Goal: Task Accomplishment & Management: Manage account settings

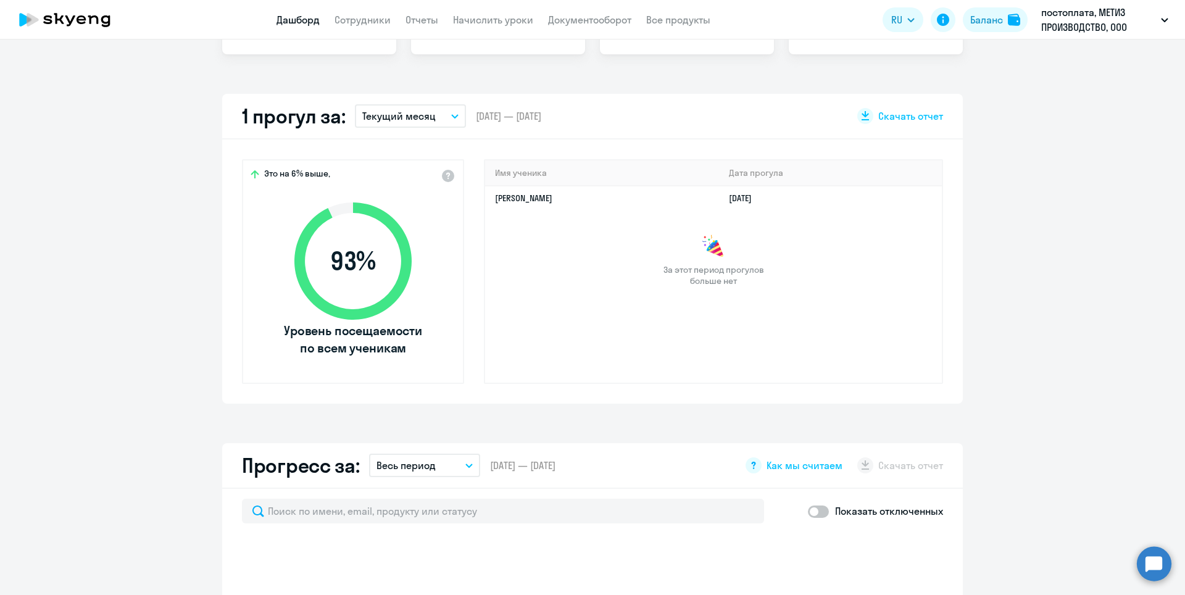
select select "30"
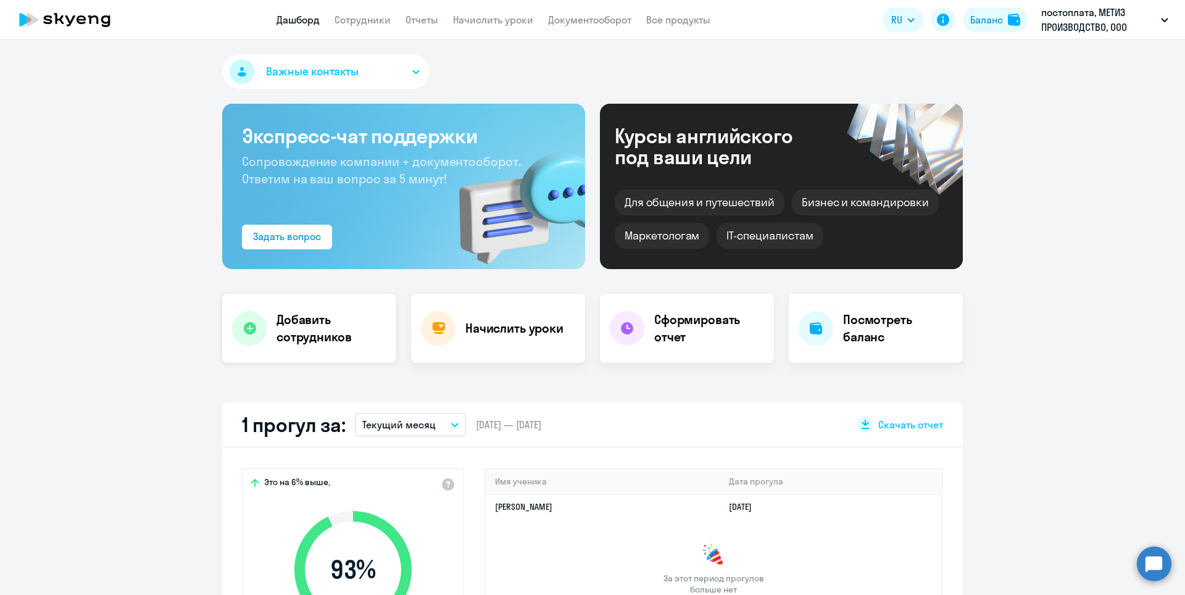
click at [278, 341] on h4 "Добавить сотрудников" at bounding box center [331, 328] width 110 height 35
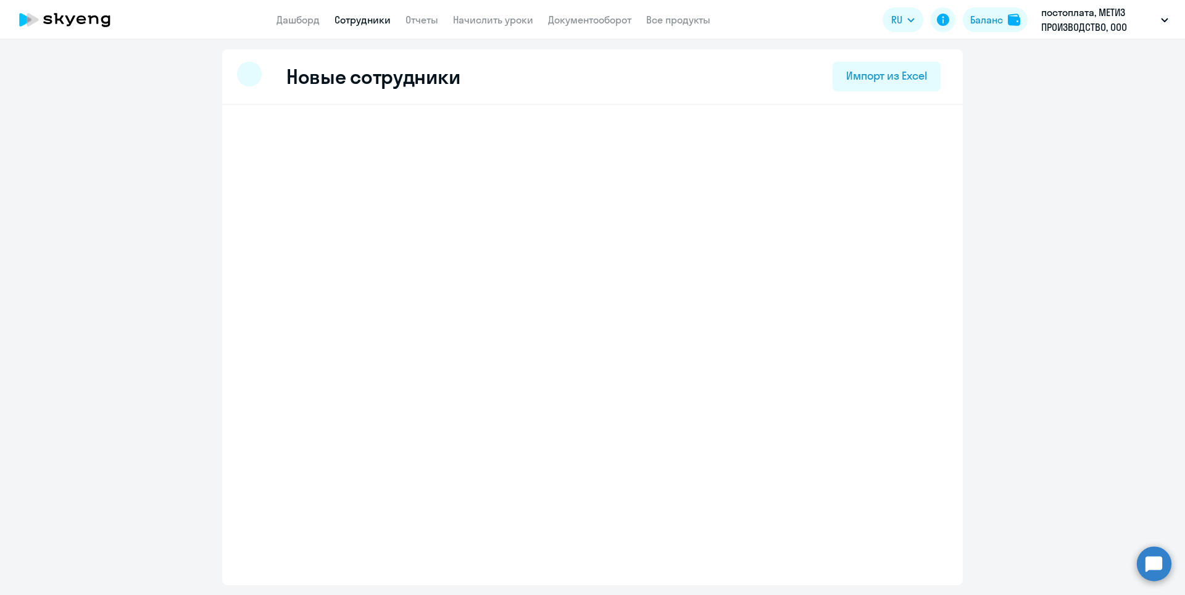
select select "english_adult_not_native_speaker"
select select "3"
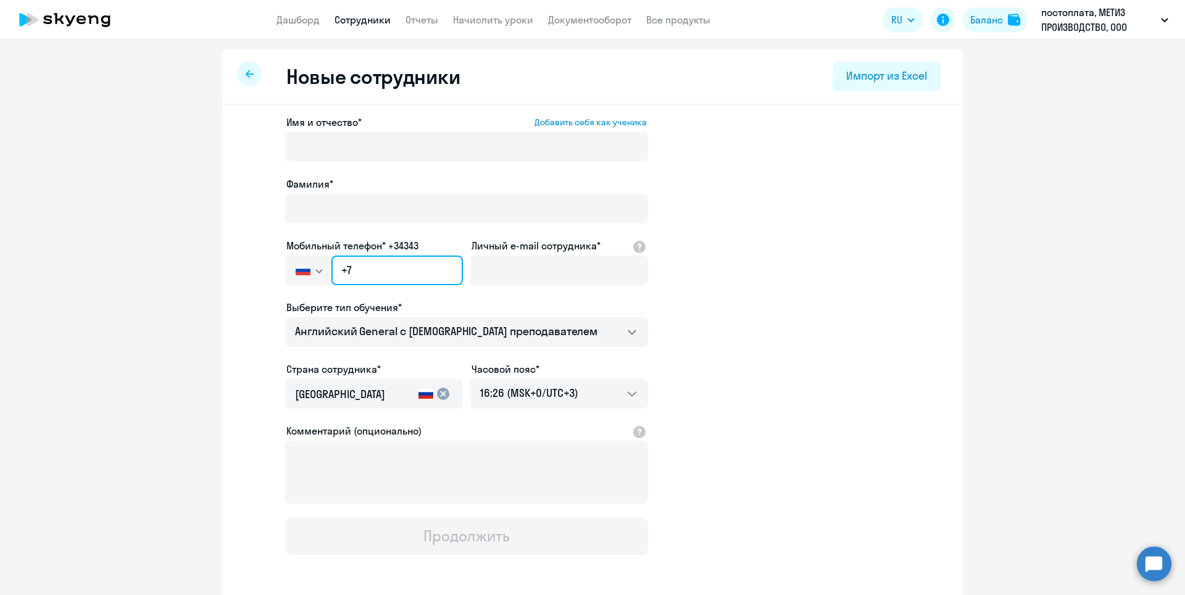
click at [363, 273] on input "+7" at bounding box center [396, 270] width 131 height 30
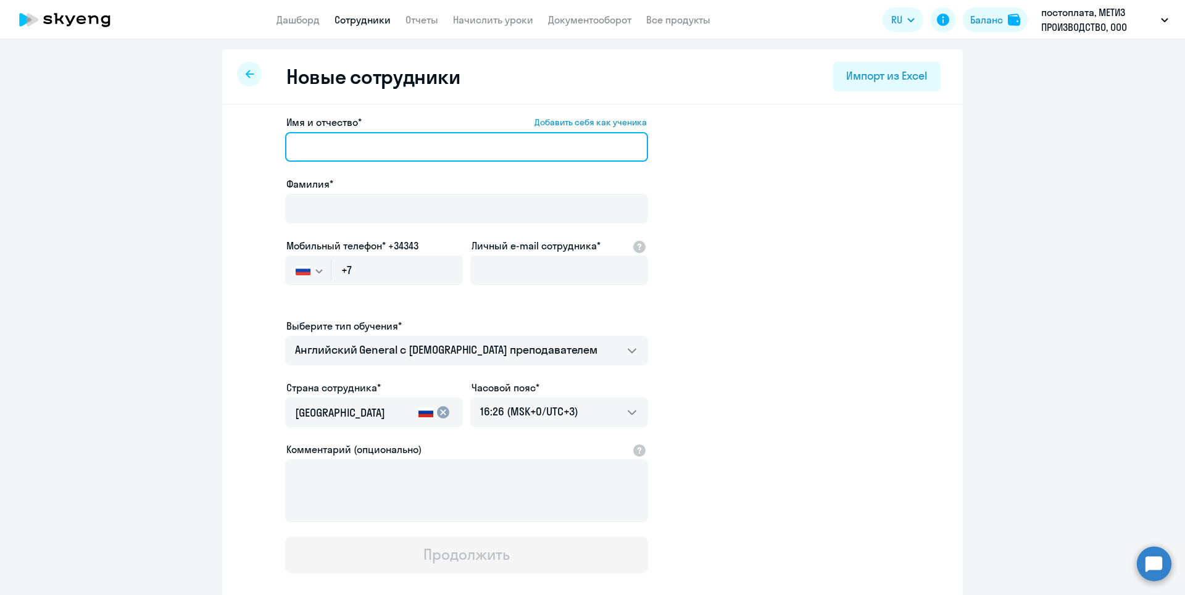
click at [318, 138] on input "Имя и отчество* Добавить себя как ученика" at bounding box center [466, 147] width 363 height 30
type input "[PERSON_NAME]"
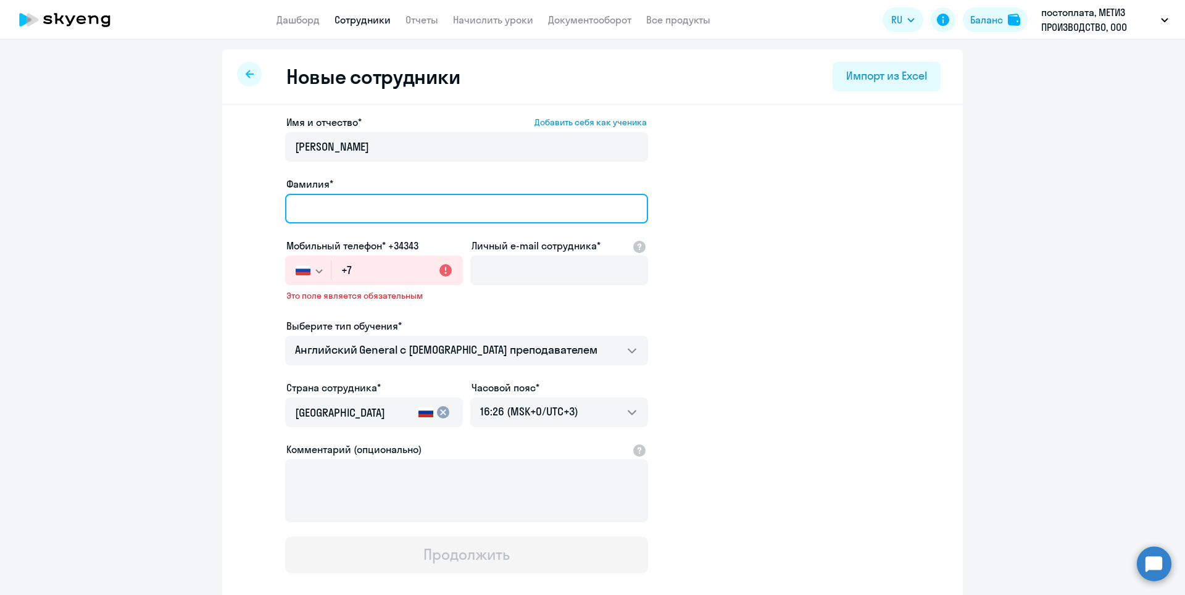
type input "[PERSON_NAME]"
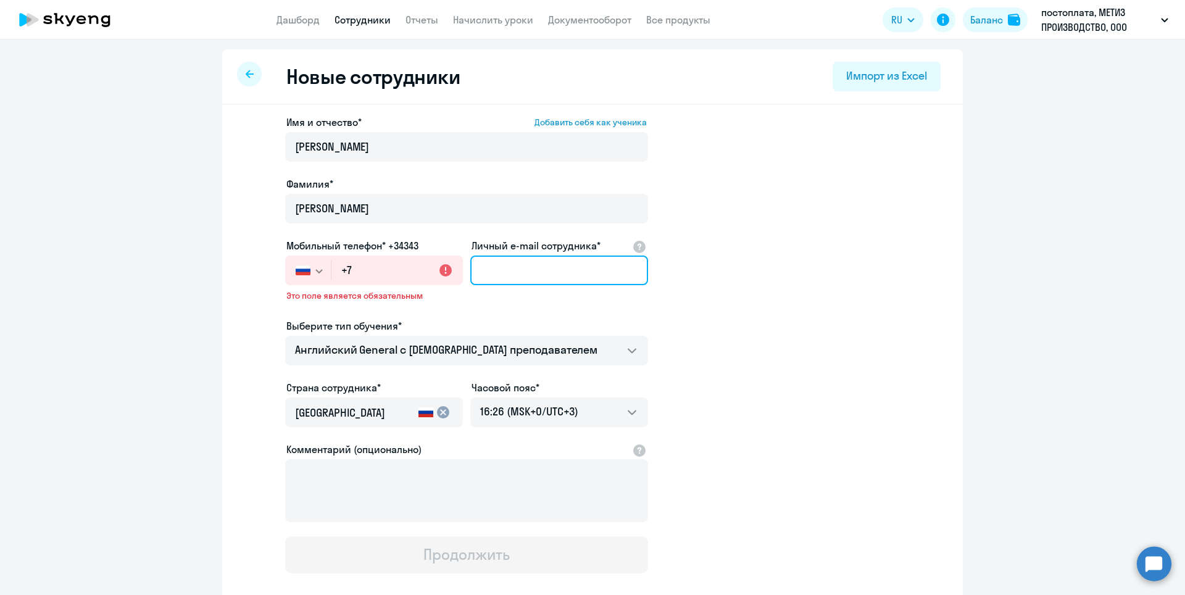
type input "[EMAIL_ADDRESS][DOMAIN_NAME]"
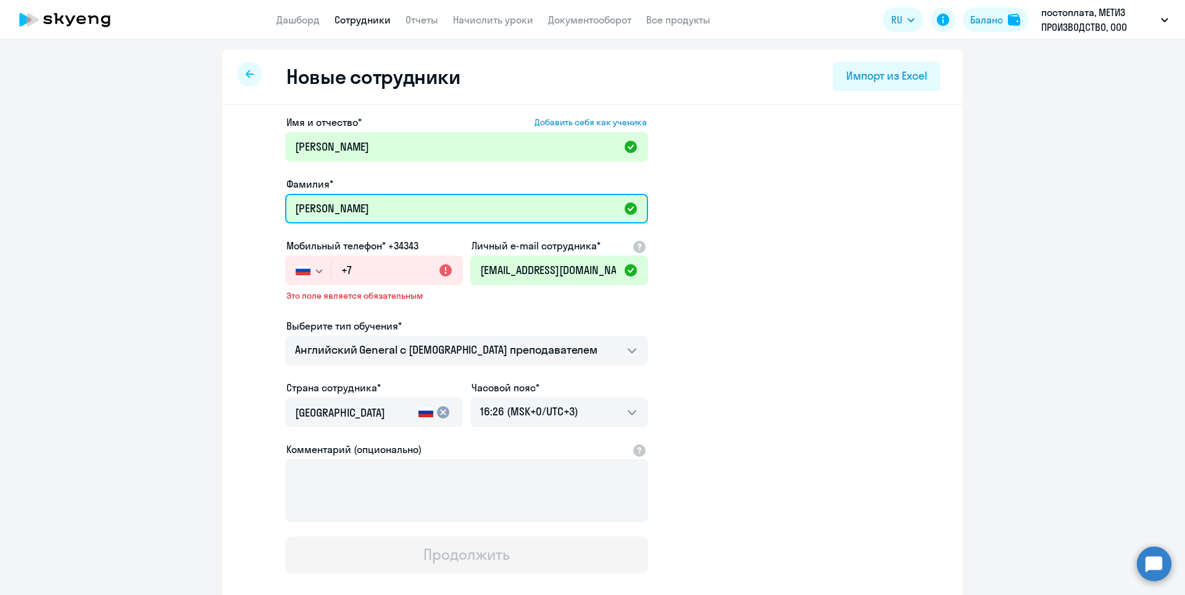
drag, startPoint x: 349, startPoint y: 207, endPoint x: 237, endPoint y: 186, distance: 114.4
click at [168, 191] on ng-component "Новые сотрудники Импорт из Excel Имя и отчество* Добавить себя как ученика [PER…" at bounding box center [592, 357] width 1185 height 617
type input "[PERSON_NAME]"
click at [856, 238] on app-new-student-form "Имя и отчество* Добавить себя как ученика [PERSON_NAME]* [PERSON_NAME] Мобильны…" at bounding box center [592, 344] width 701 height 459
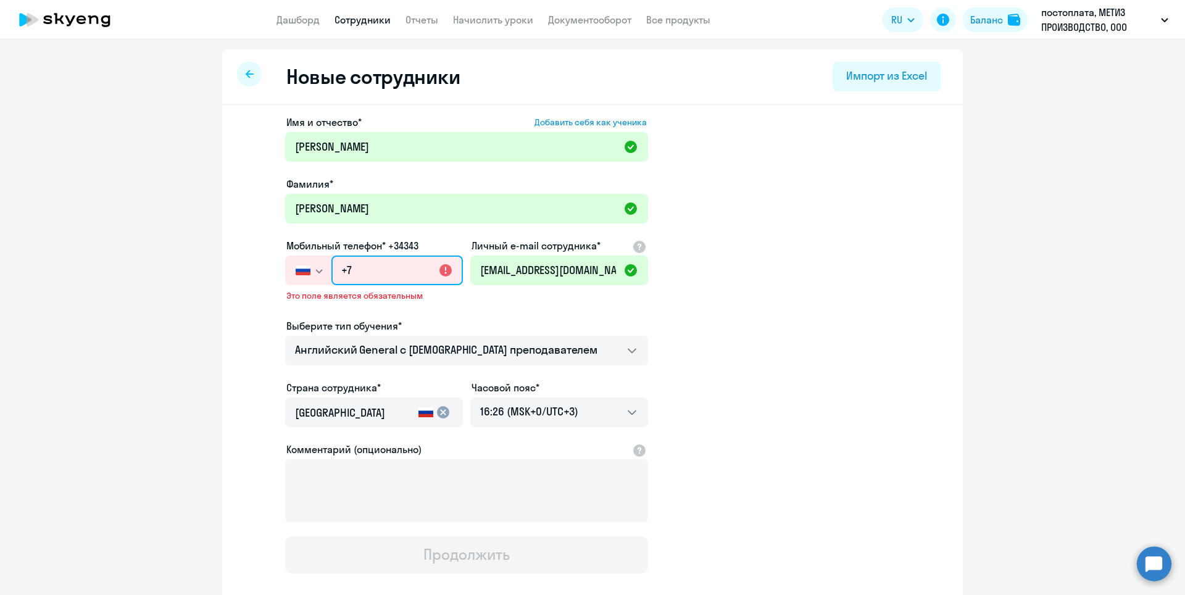
click at [370, 276] on input "+7" at bounding box center [396, 270] width 131 height 30
paste input "[PHONE_NUMBER]"
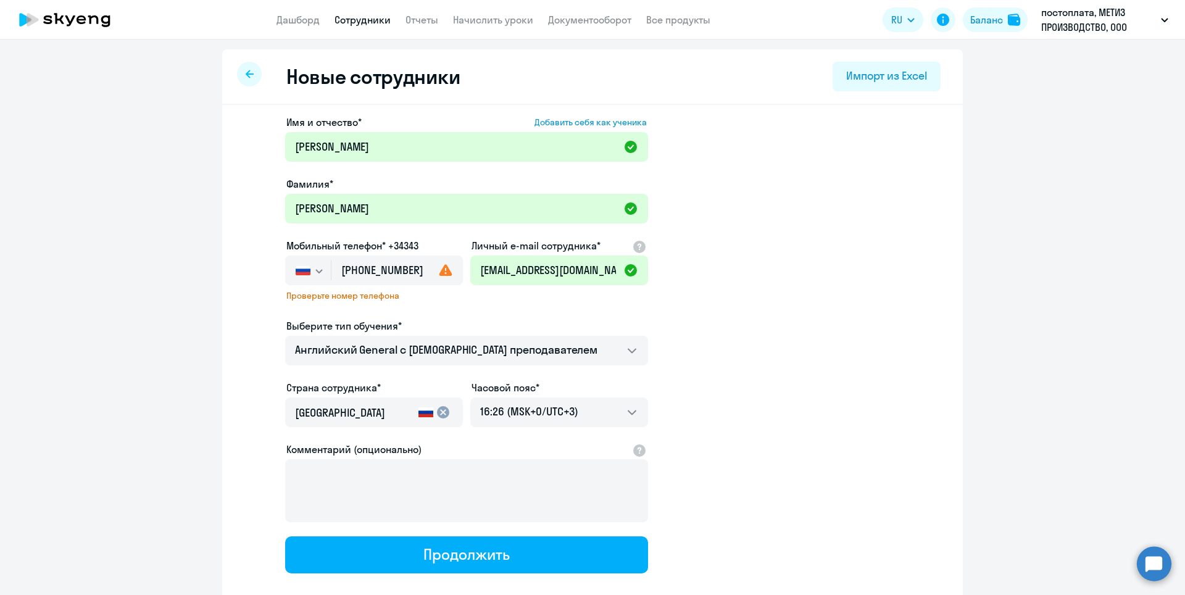
click at [797, 325] on app-new-student-form "Имя и отчество* Добавить себя как ученика [PERSON_NAME]* [PERSON_NAME] Мобильны…" at bounding box center [592, 344] width 701 height 459
click at [413, 268] on input "[PHONE_NUMBER]" at bounding box center [396, 270] width 131 height 30
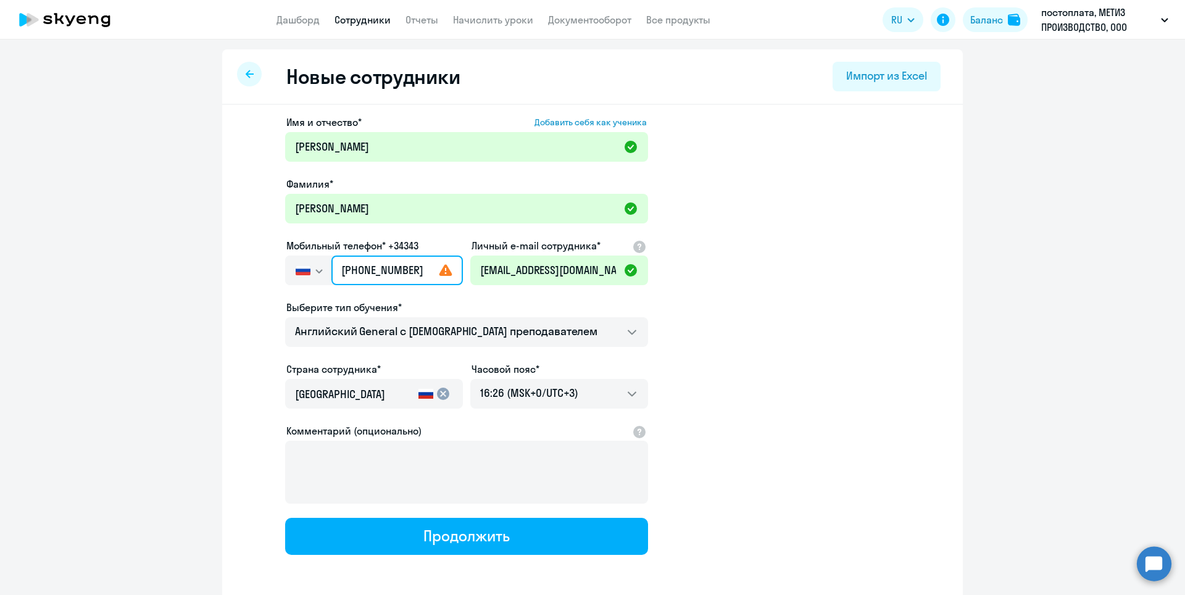
type input "[PHONE_NUMBER]"
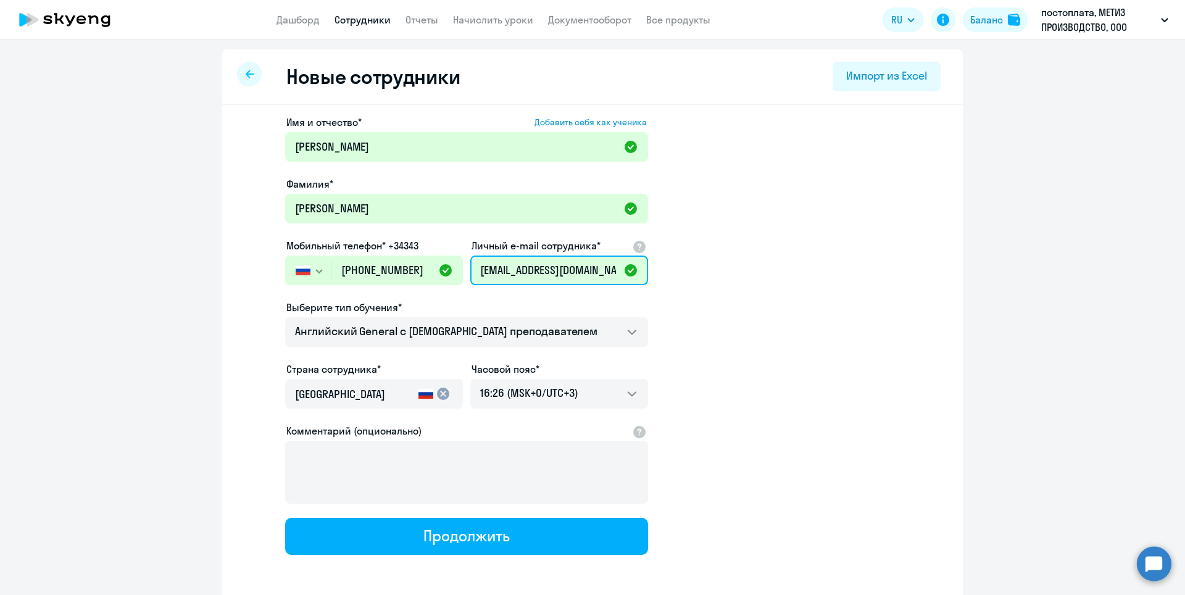
drag, startPoint x: 614, startPoint y: 272, endPoint x: 368, endPoint y: 253, distance: 246.4
click at [368, 253] on div "Имя и отчество* Добавить себя как ученика [PERSON_NAME]* [PERSON_NAME] Мобильны…" at bounding box center [466, 335] width 363 height 440
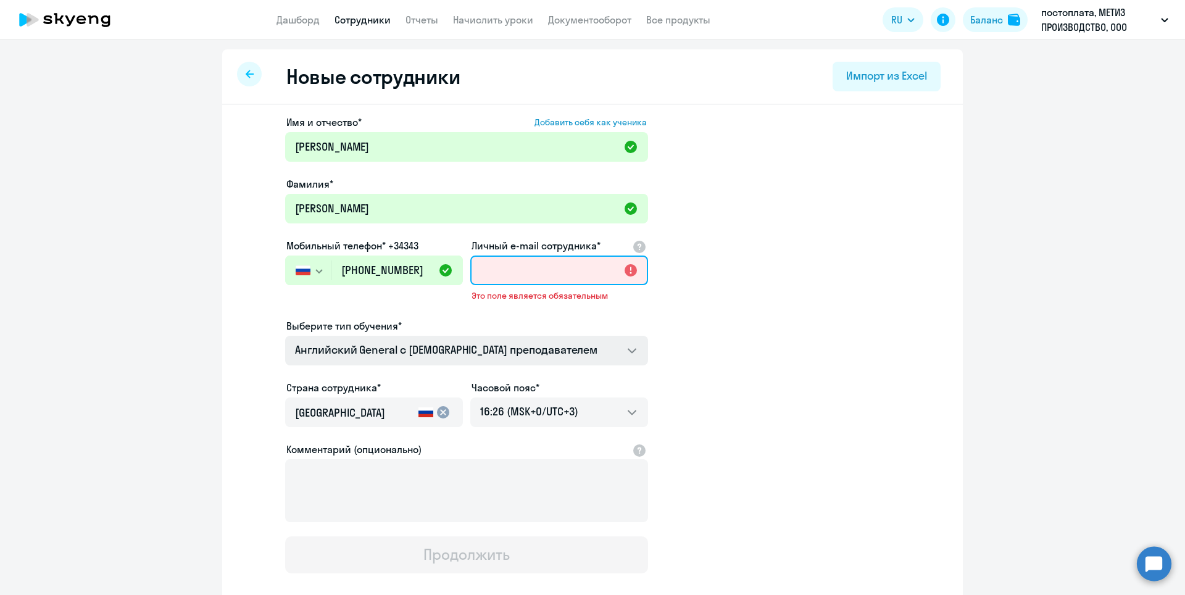
paste input "s. [PERSON_NAME][EMAIL_ADDRESS][DOMAIN_NAME]"
click at [484, 269] on input "s. [PERSON_NAME][EMAIL_ADDRESS][DOMAIN_NAME]" at bounding box center [559, 270] width 178 height 30
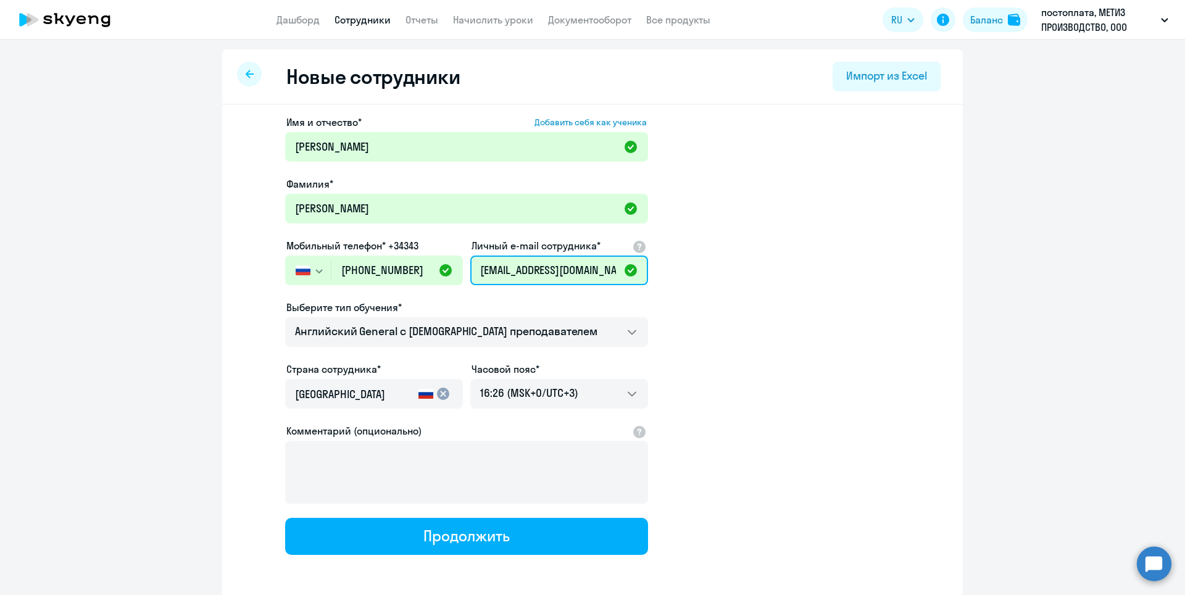
type input "[EMAIL_ADDRESS][DOMAIN_NAME]"
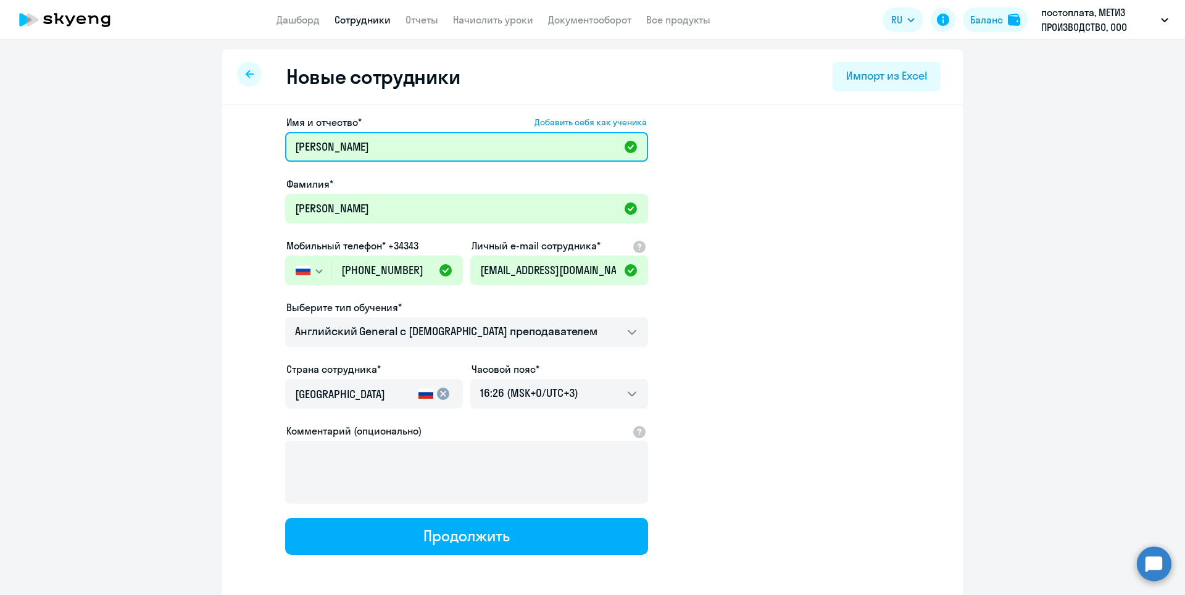
click at [383, 141] on input "[PERSON_NAME]" at bounding box center [466, 147] width 363 height 30
type input "[PERSON_NAME]"
click at [836, 185] on app-new-student-form "Имя и отчество* Добавить себя как ученика [PERSON_NAME]* [PERSON_NAME] Мобильны…" at bounding box center [592, 335] width 701 height 440
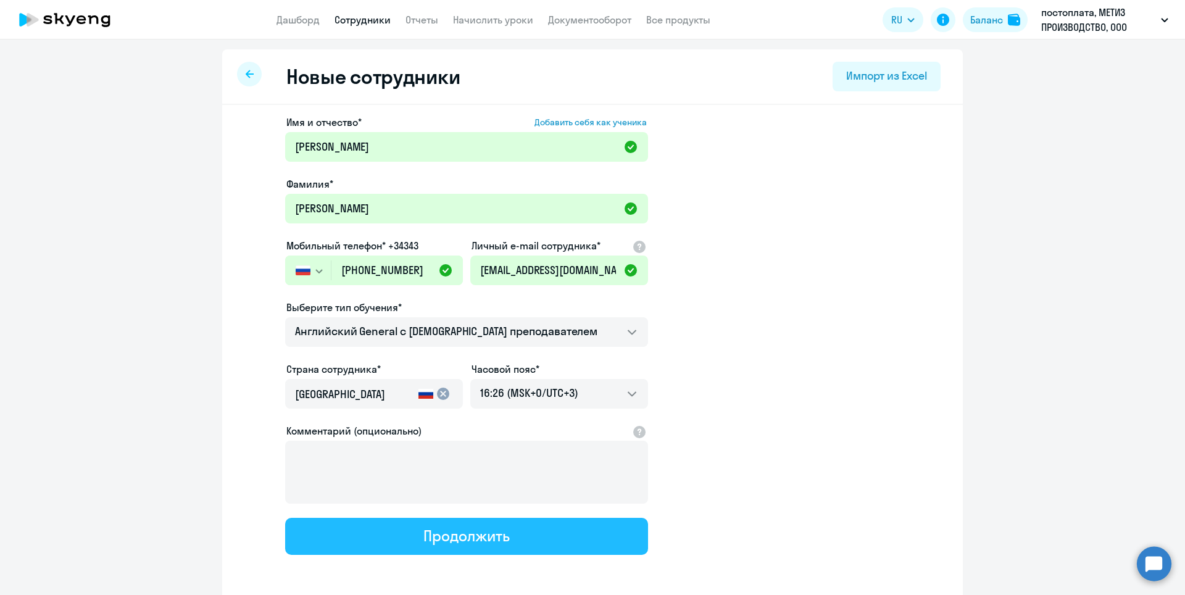
click at [557, 538] on button "Продолжить" at bounding box center [466, 536] width 363 height 37
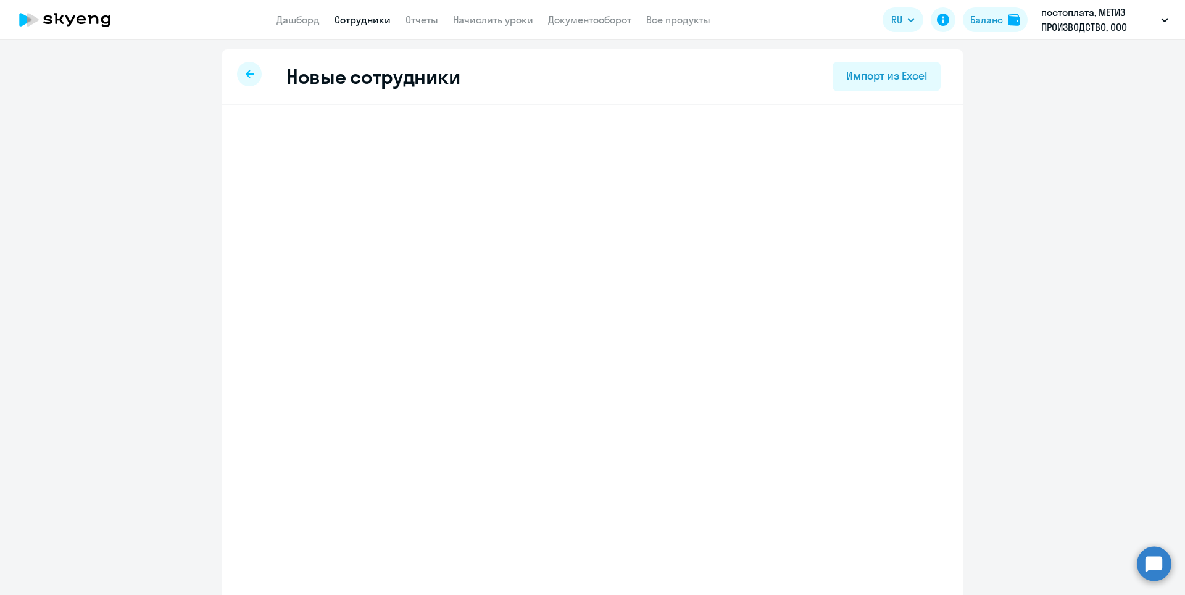
select select "english_adult_not_native_speaker"
select select "3"
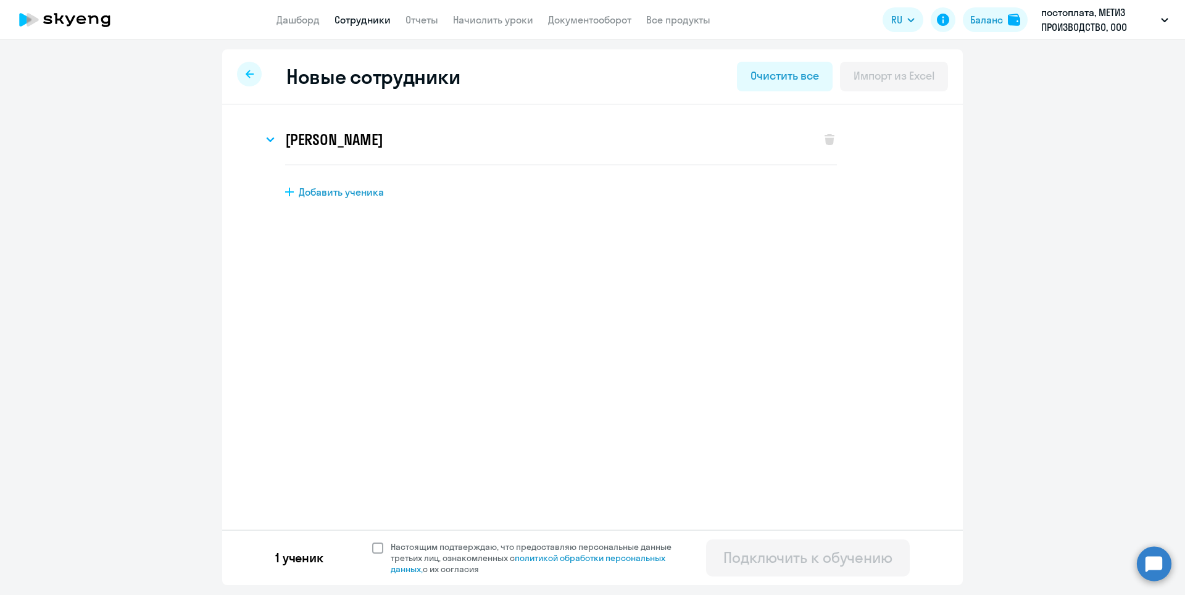
click at [380, 546] on span at bounding box center [377, 547] width 11 height 11
click at [372, 541] on input "Настоящим подтверждаю, что предоставляю персональные данные третьих лиц, ознако…" at bounding box center [372, 541] width 1 height 1
checkbox input "true"
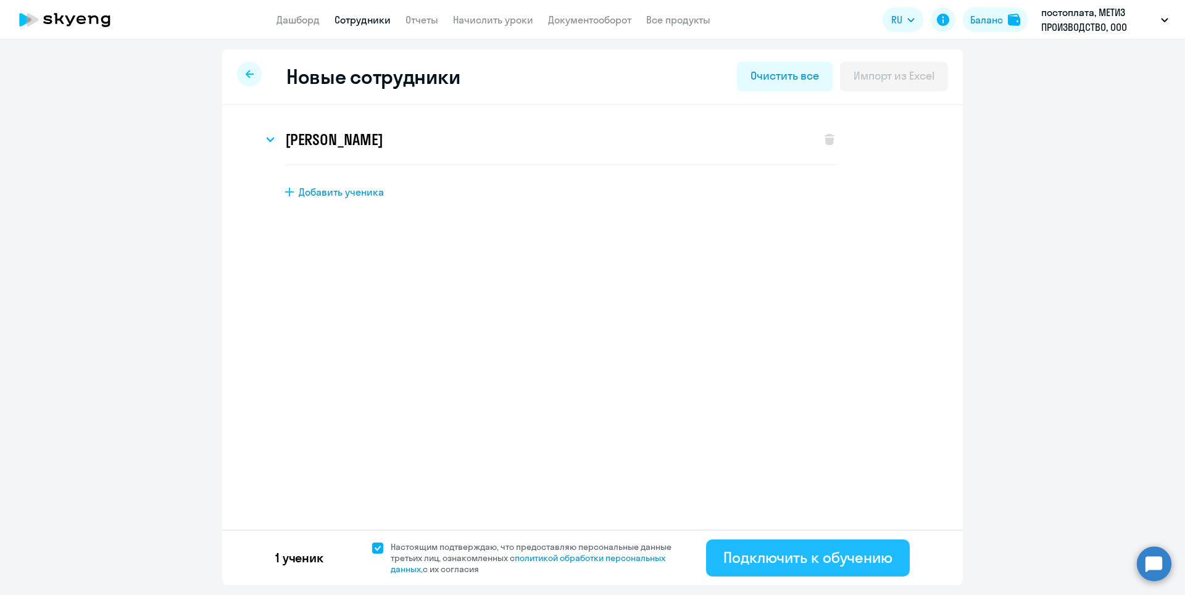
click at [883, 561] on div "Подключить к обучению" at bounding box center [807, 557] width 169 height 20
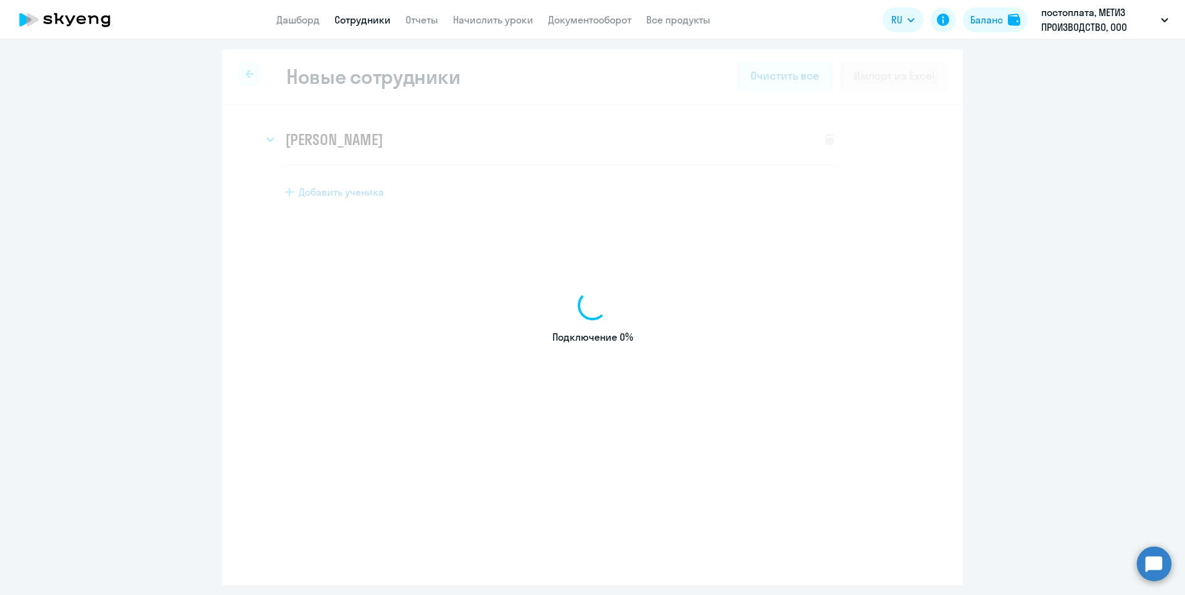
select select "english_adult_not_native_speaker"
select select "3"
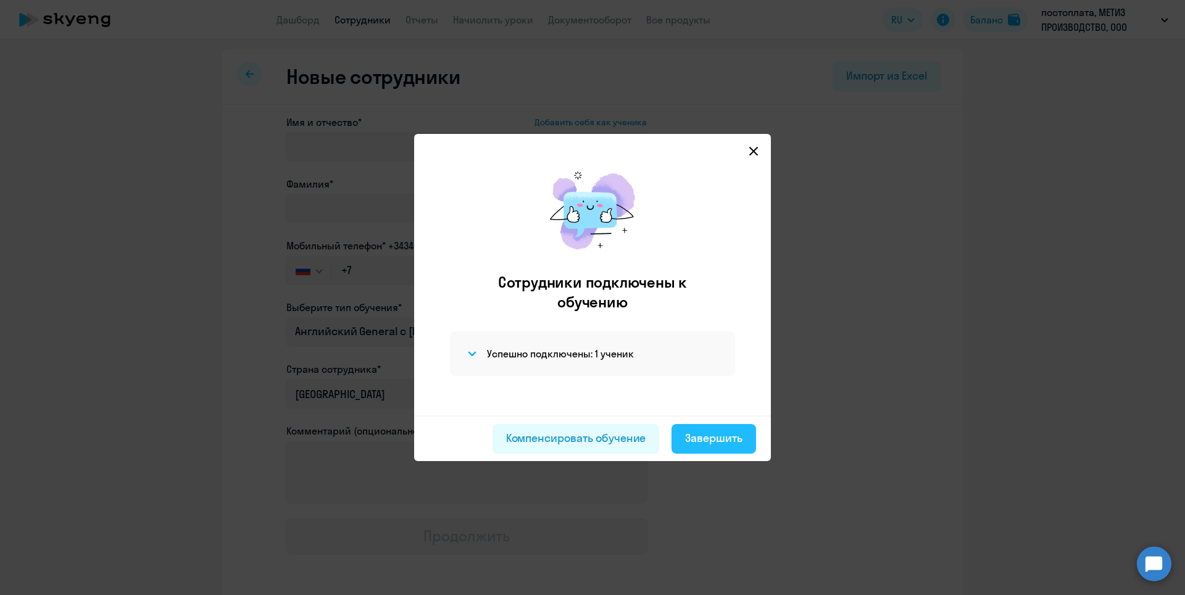
click at [713, 436] on div "Завершить" at bounding box center [713, 438] width 57 height 16
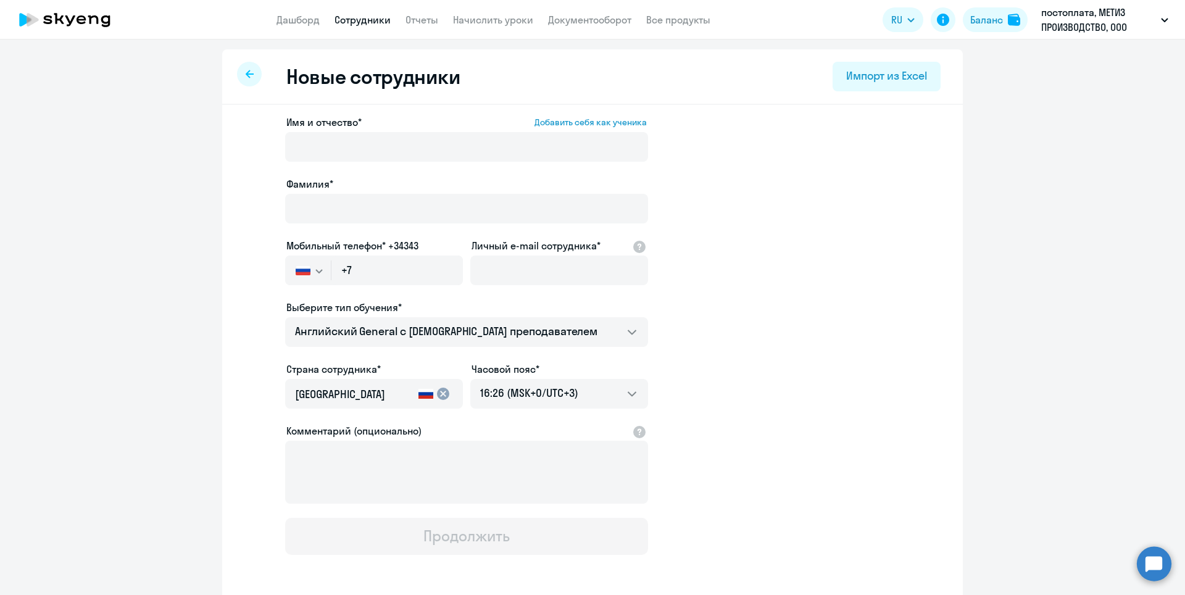
select select "30"
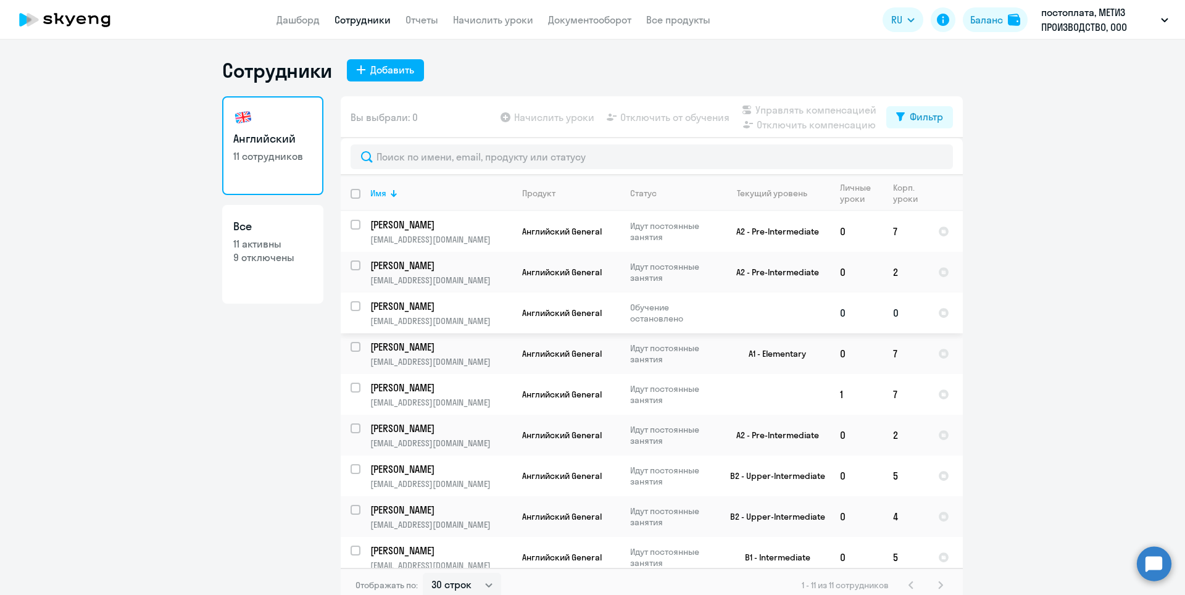
click at [457, 316] on p "[EMAIL_ADDRESS][DOMAIN_NAME]" at bounding box center [440, 320] width 141 height 11
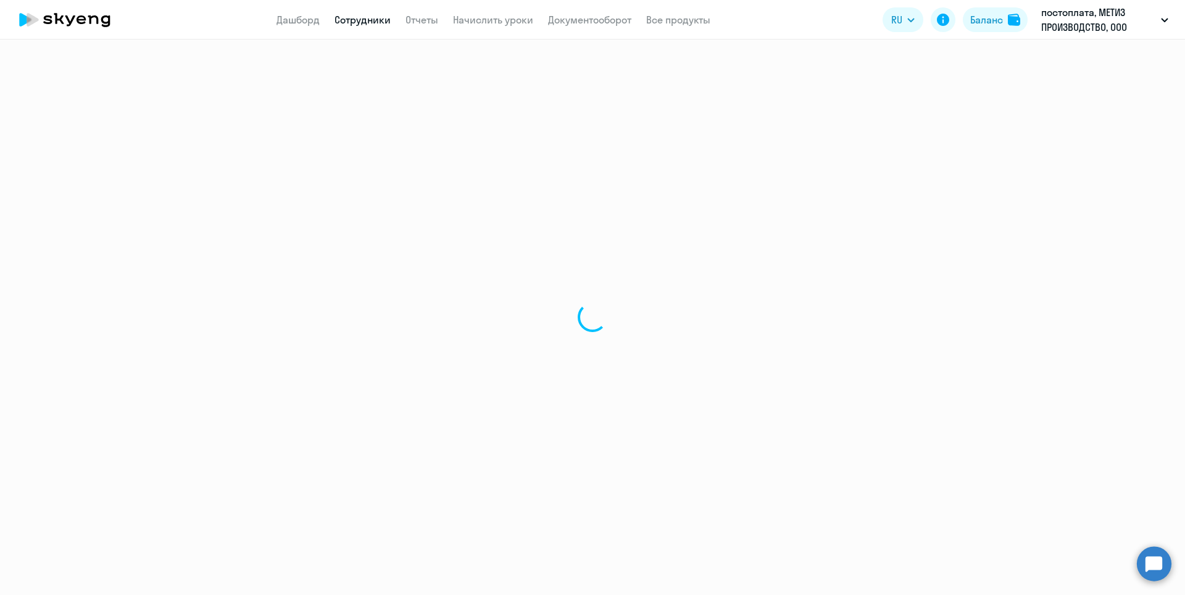
select select "english"
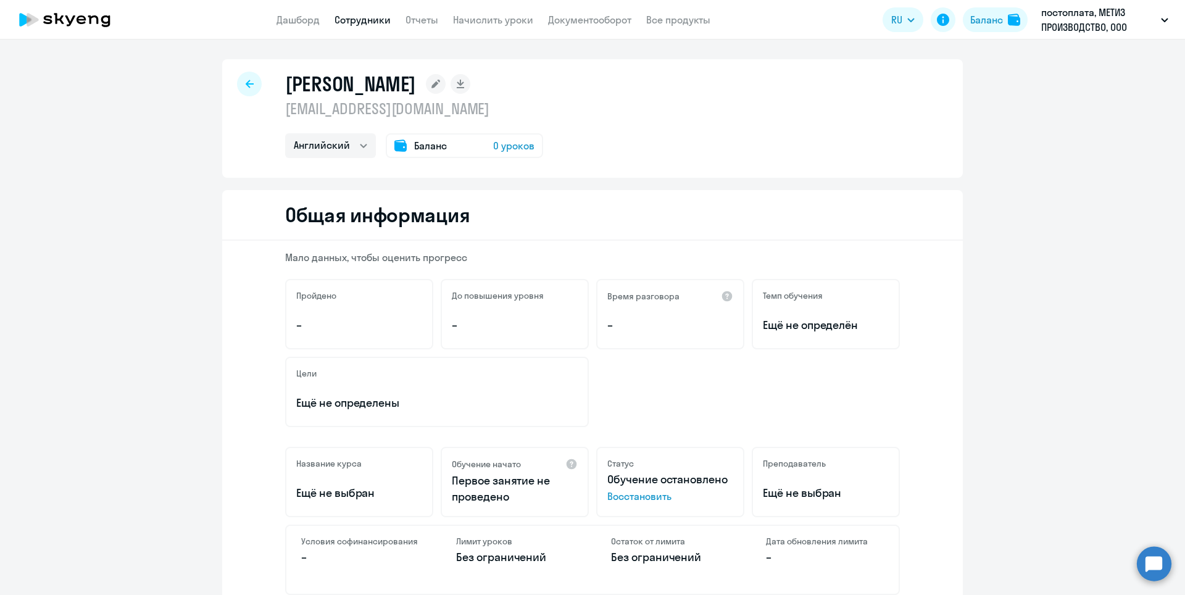
click at [251, 85] on div at bounding box center [249, 84] width 25 height 25
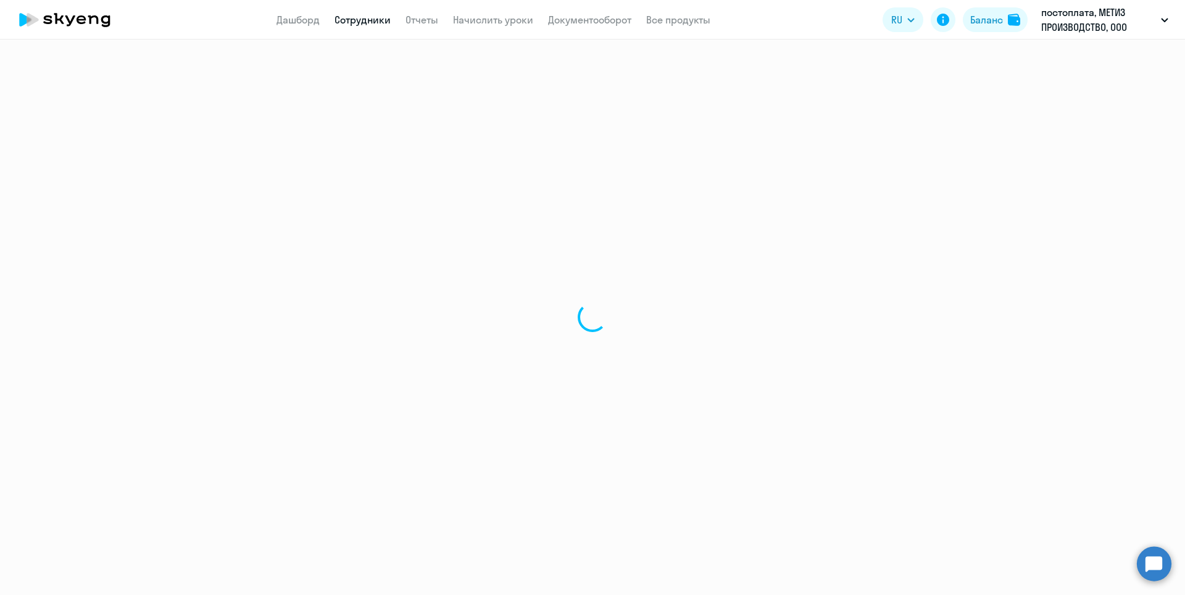
select select "30"
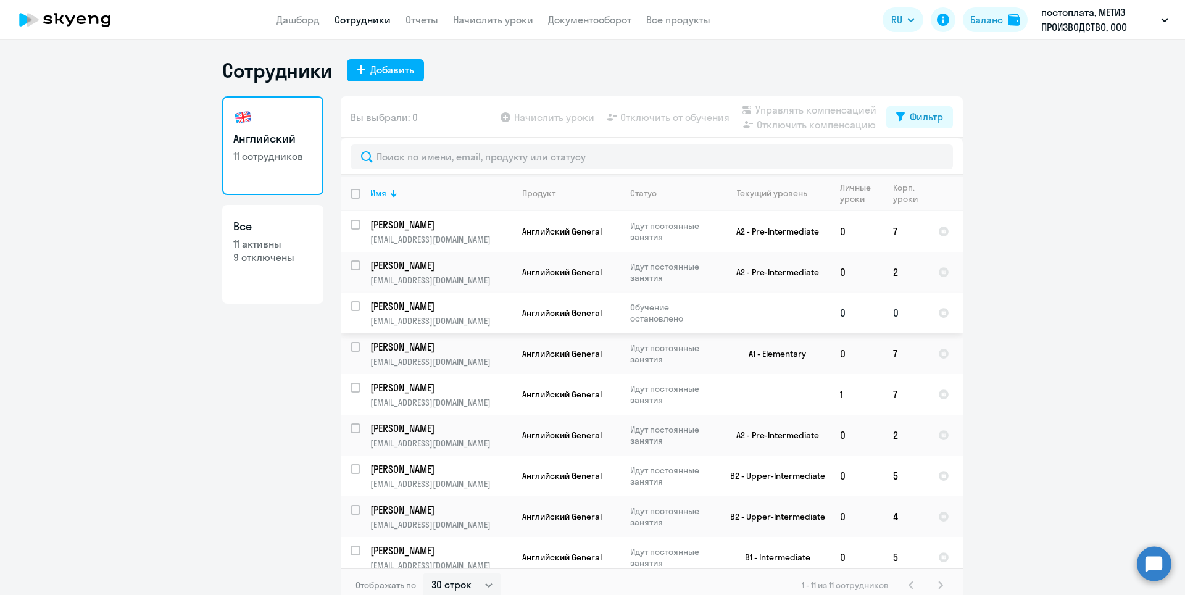
click at [351, 306] on input "select row 3828580" at bounding box center [363, 313] width 25 height 25
checkbox input "true"
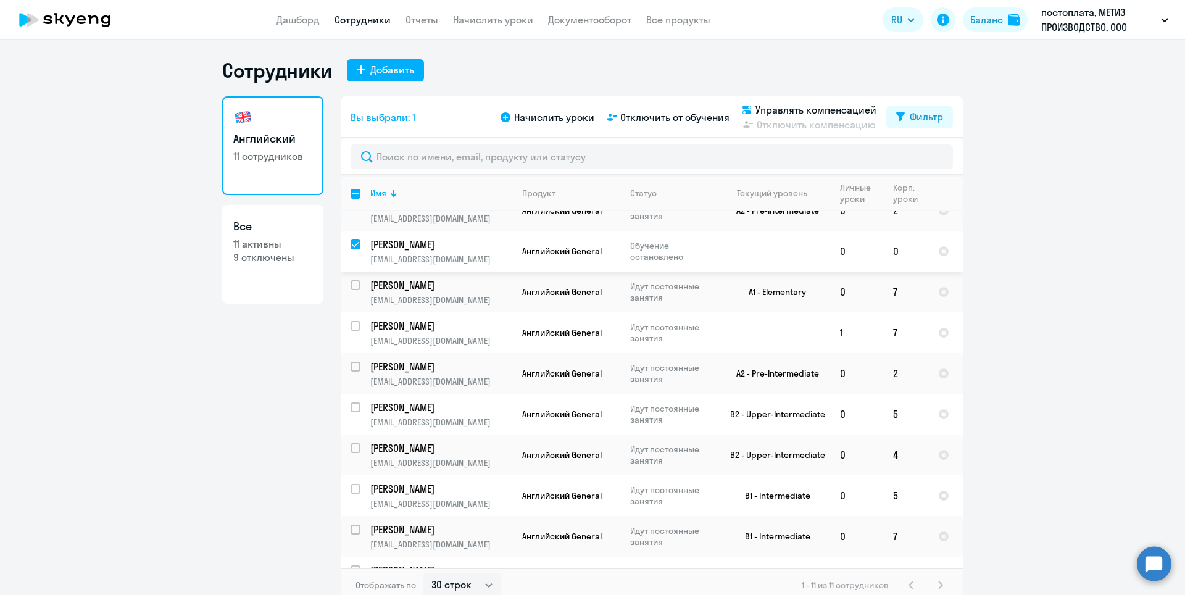
scroll to position [91, 0]
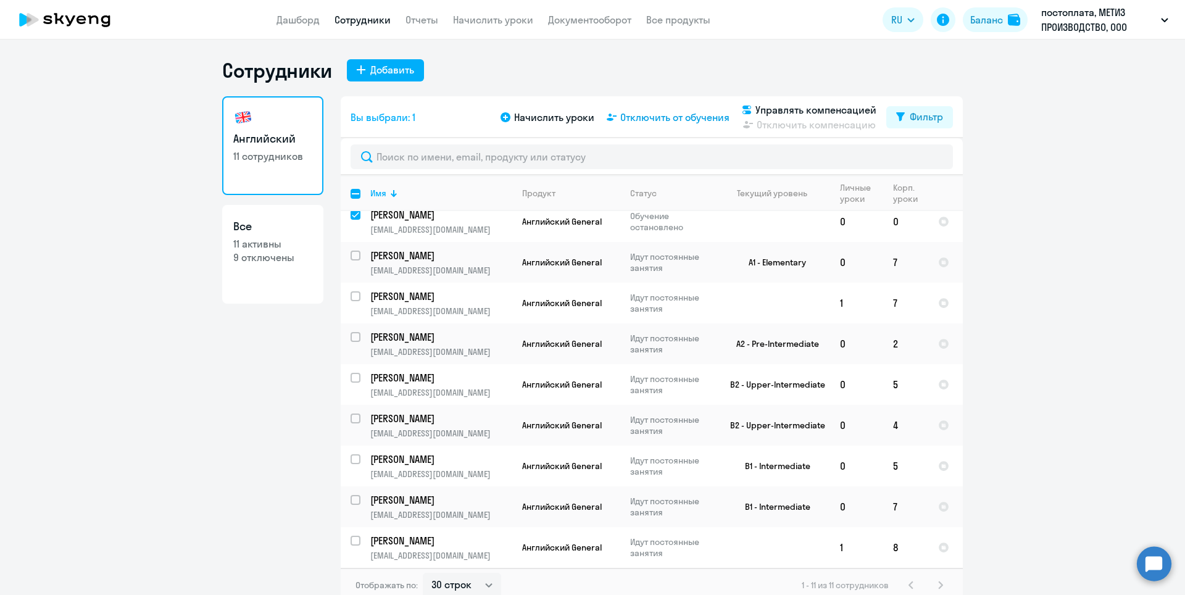
click at [638, 122] on span "Отключить от обучения" at bounding box center [674, 117] width 109 height 15
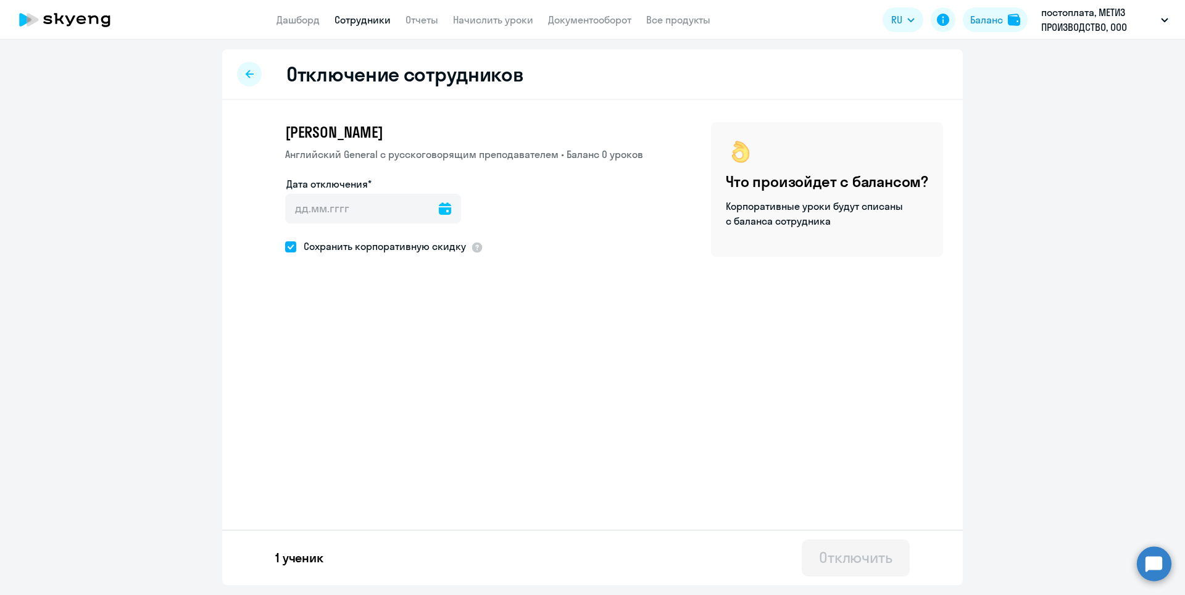
click at [439, 210] on icon at bounding box center [445, 208] width 12 height 12
click at [375, 352] on span "14" at bounding box center [376, 352] width 22 height 22
type input "[DATE]"
click at [853, 555] on div "Отключить" at bounding box center [855, 557] width 73 height 20
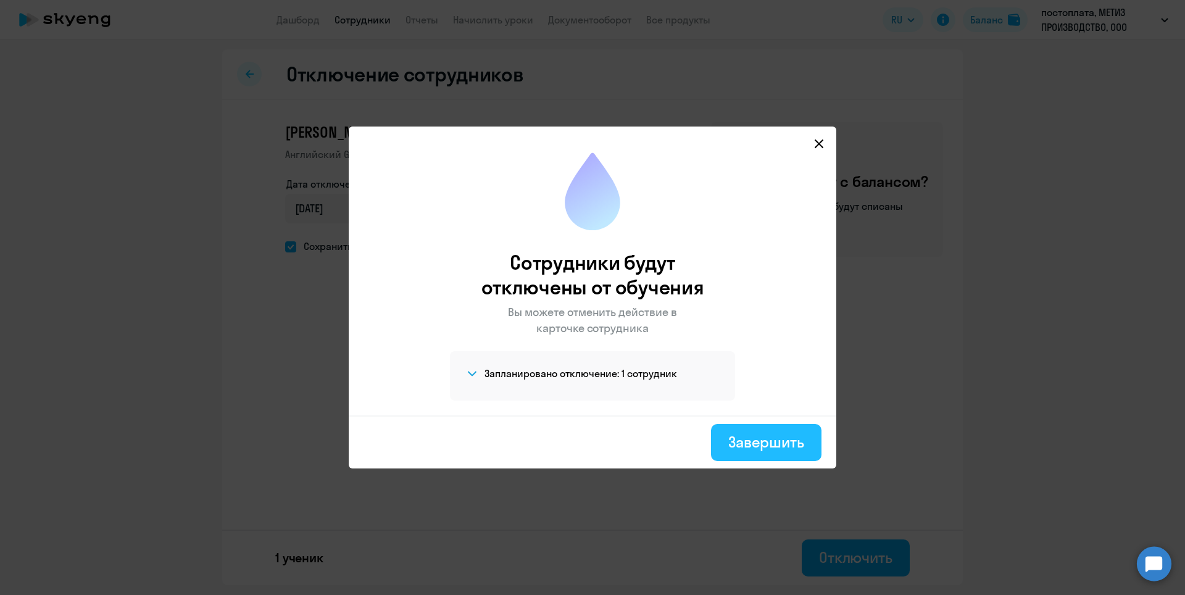
click at [745, 442] on div "Завершить" at bounding box center [766, 442] width 76 height 20
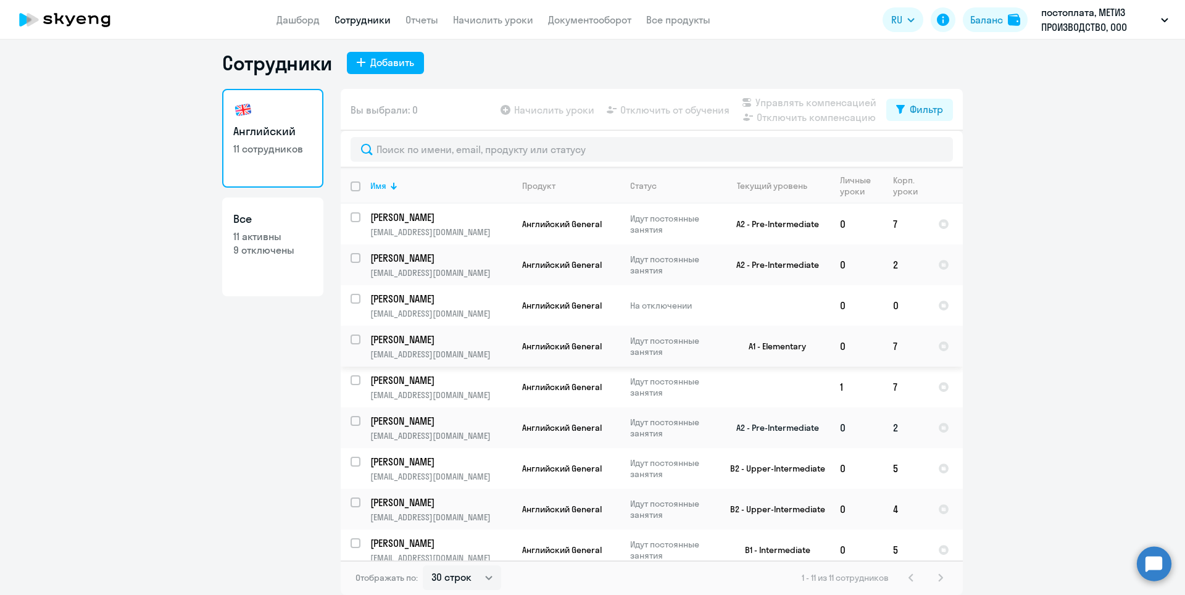
scroll to position [91, 0]
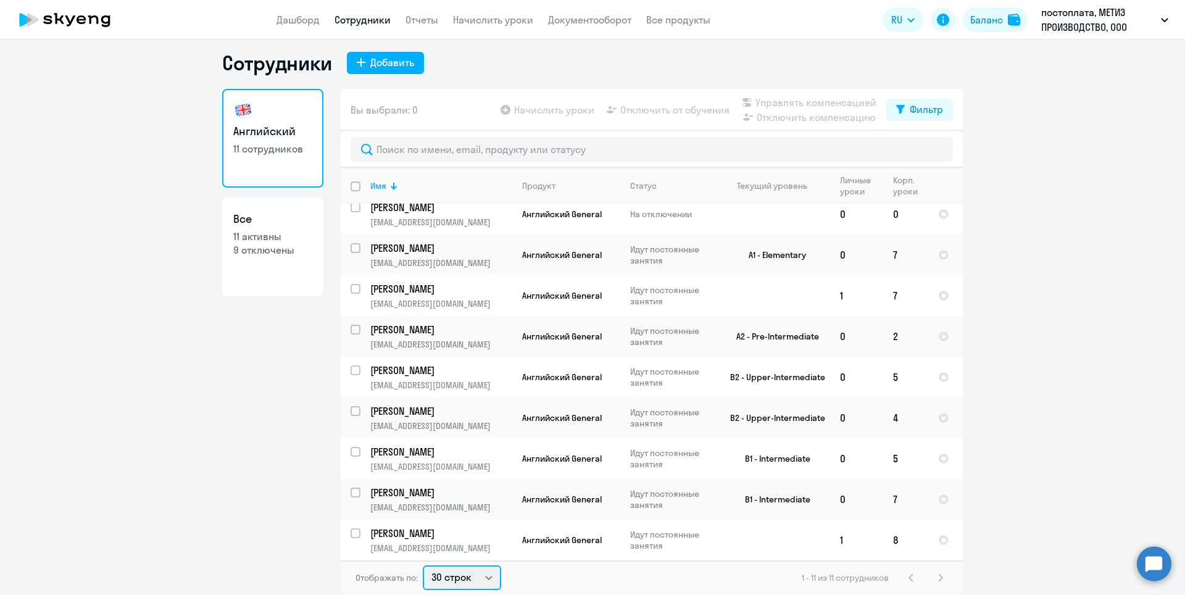
click at [486, 575] on select "30 строк 50 строк 100 строк" at bounding box center [462, 577] width 78 height 25
select select "100"
click at [423, 565] on select "30 строк 50 строк 100 строк" at bounding box center [462, 577] width 78 height 25
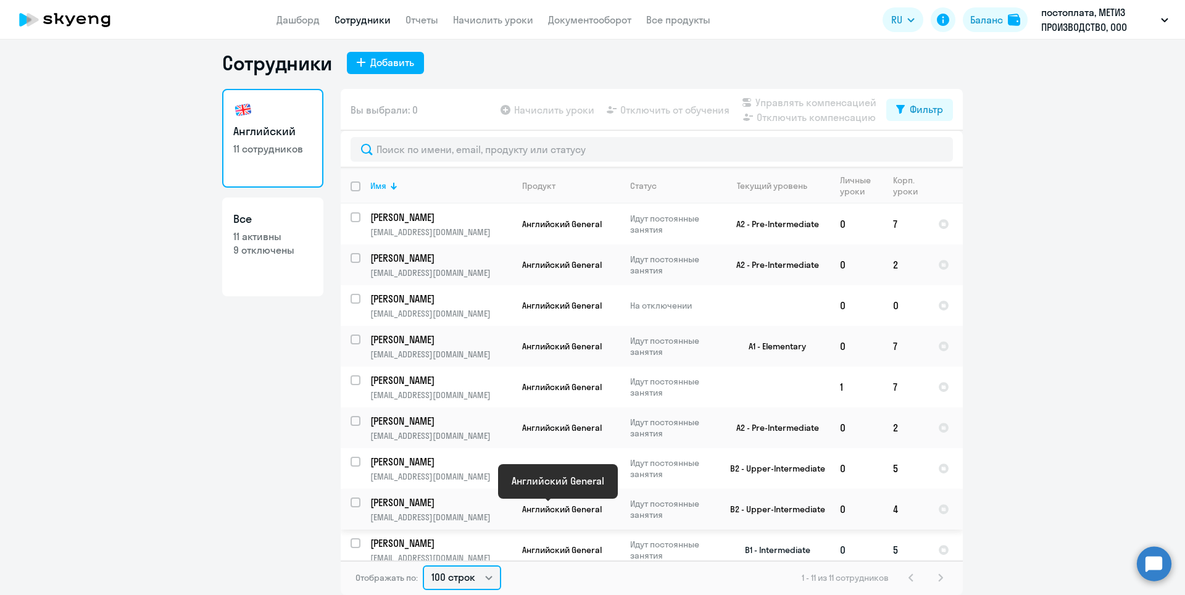
scroll to position [0, 0]
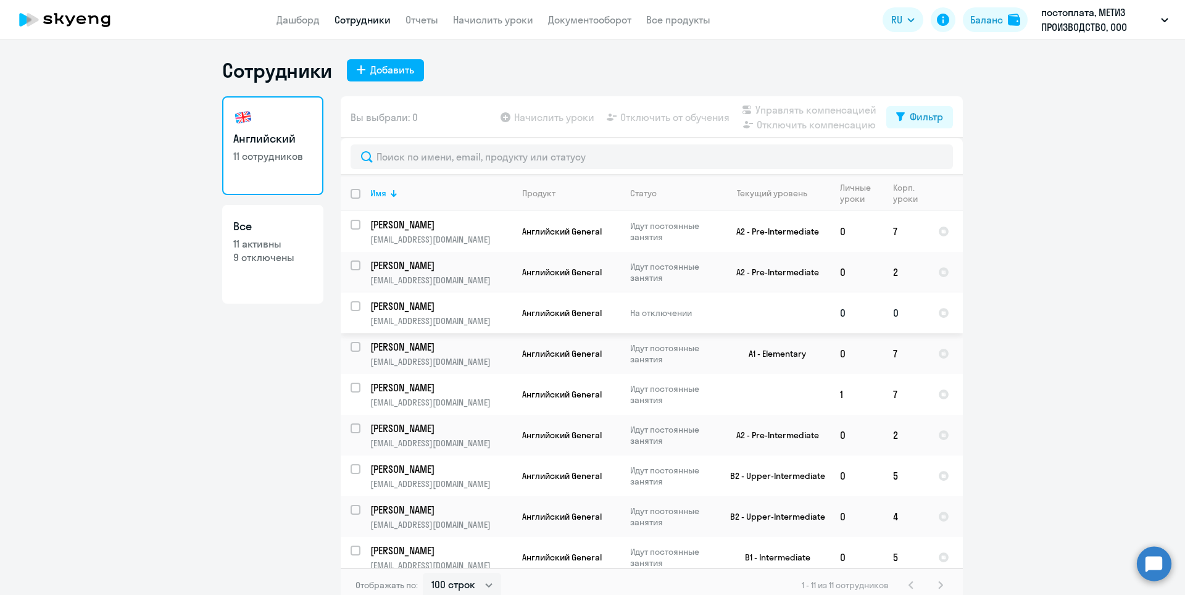
click at [621, 313] on td "На отключении" at bounding box center [667, 313] width 95 height 41
select select "english"
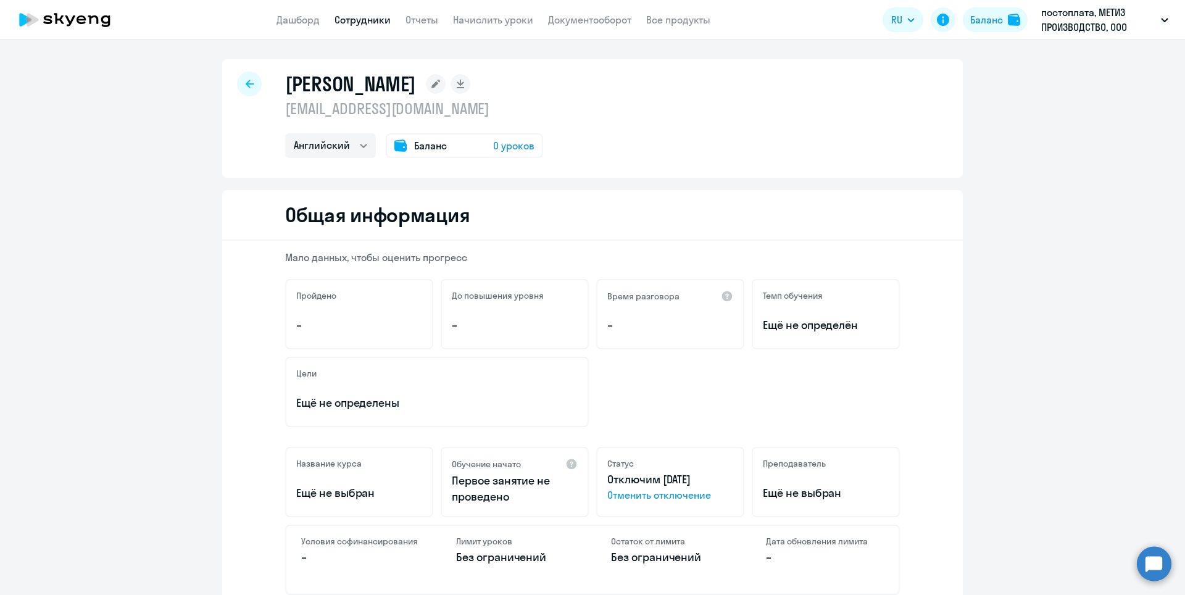
click at [247, 91] on div at bounding box center [249, 84] width 25 height 25
select select "30"
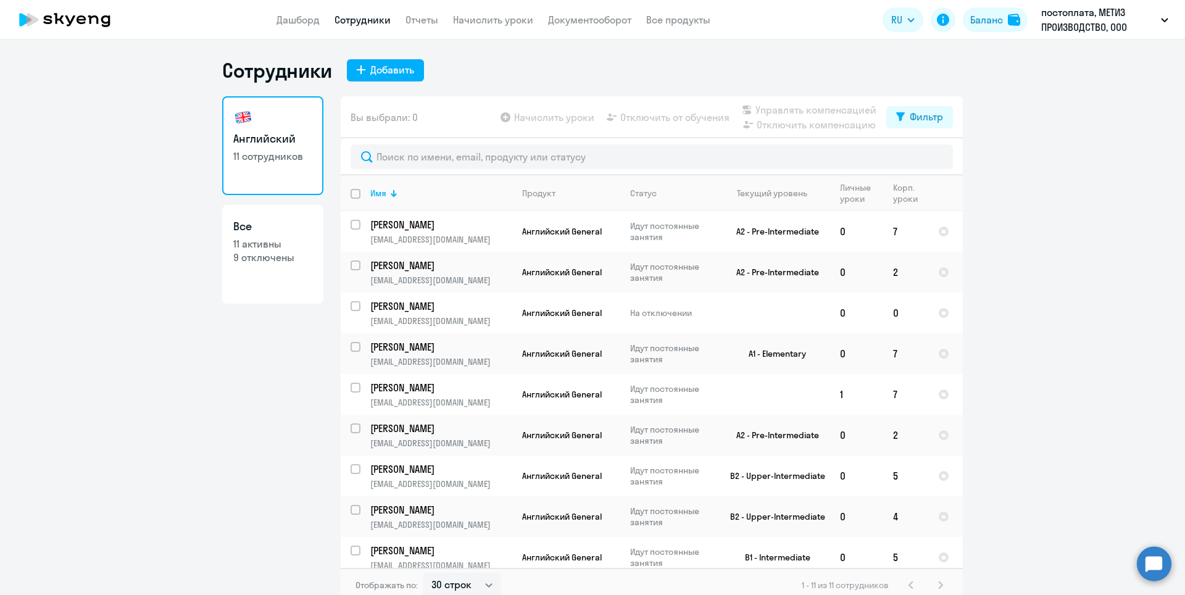
click at [255, 257] on p "9 отключены" at bounding box center [272, 258] width 79 height 14
select select "30"
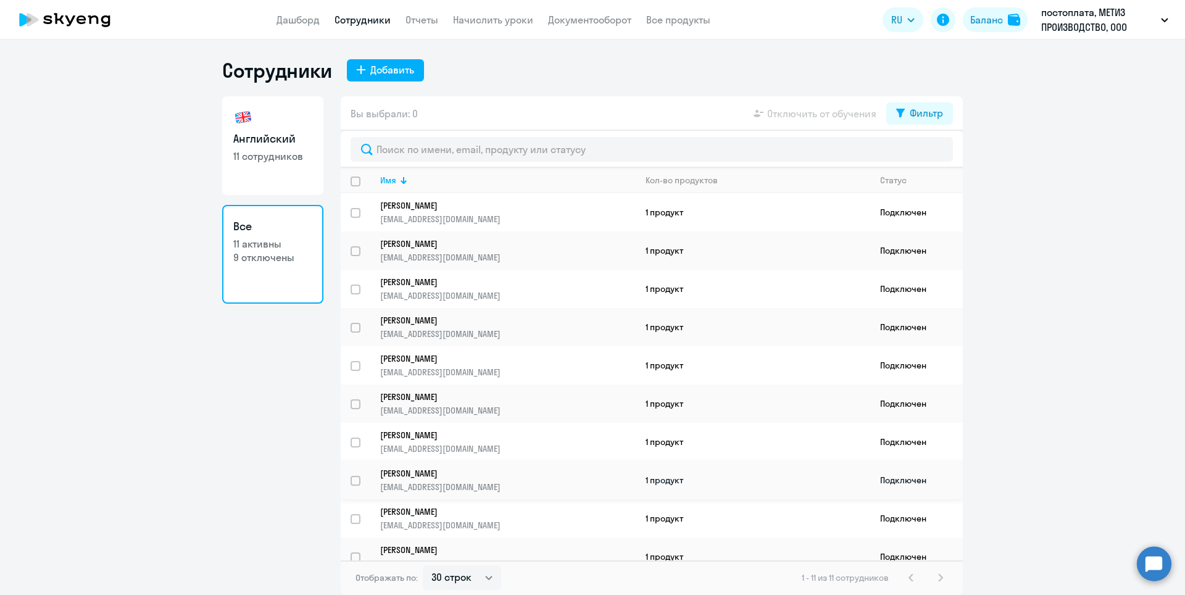
scroll to position [54, 0]
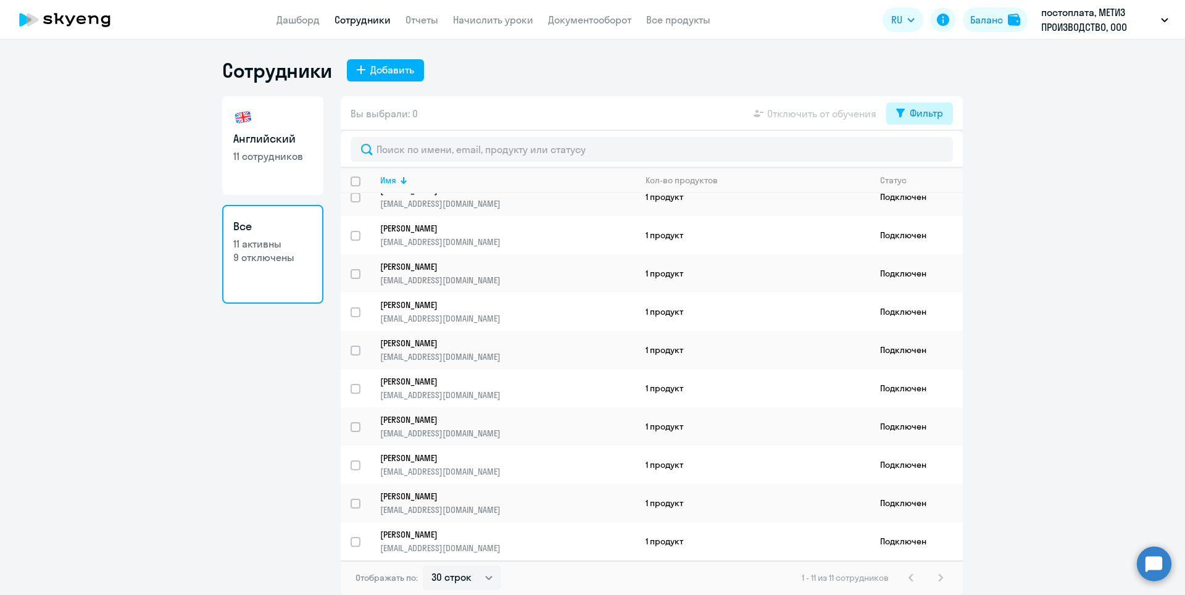
click at [924, 119] on div "Фильтр" at bounding box center [926, 113] width 33 height 15
click at [933, 154] on span at bounding box center [932, 153] width 21 height 12
click at [922, 154] on input "checkbox" at bounding box center [921, 153] width 1 height 1
checkbox input "true"
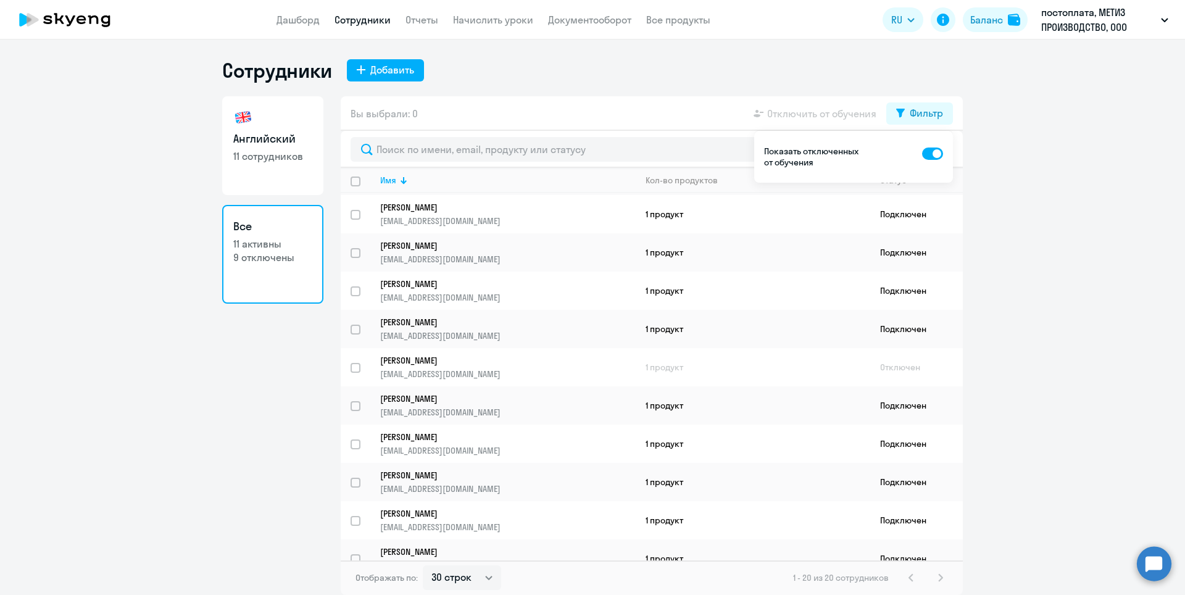
scroll to position [89, 0]
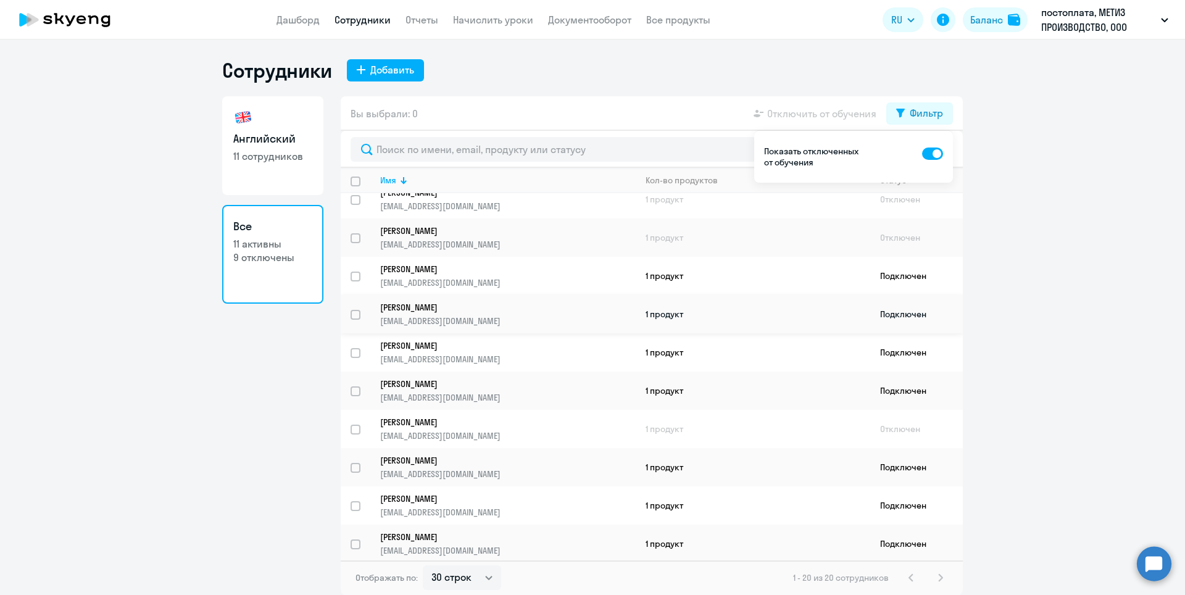
click at [594, 310] on p "[PERSON_NAME]" at bounding box center [499, 307] width 238 height 11
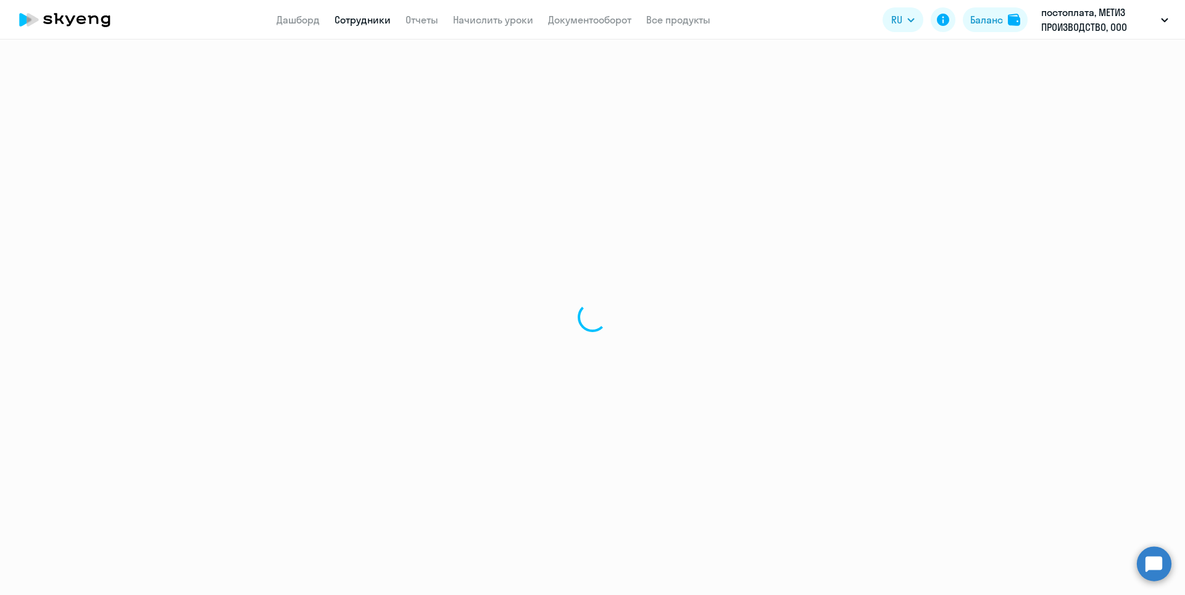
select select "english"
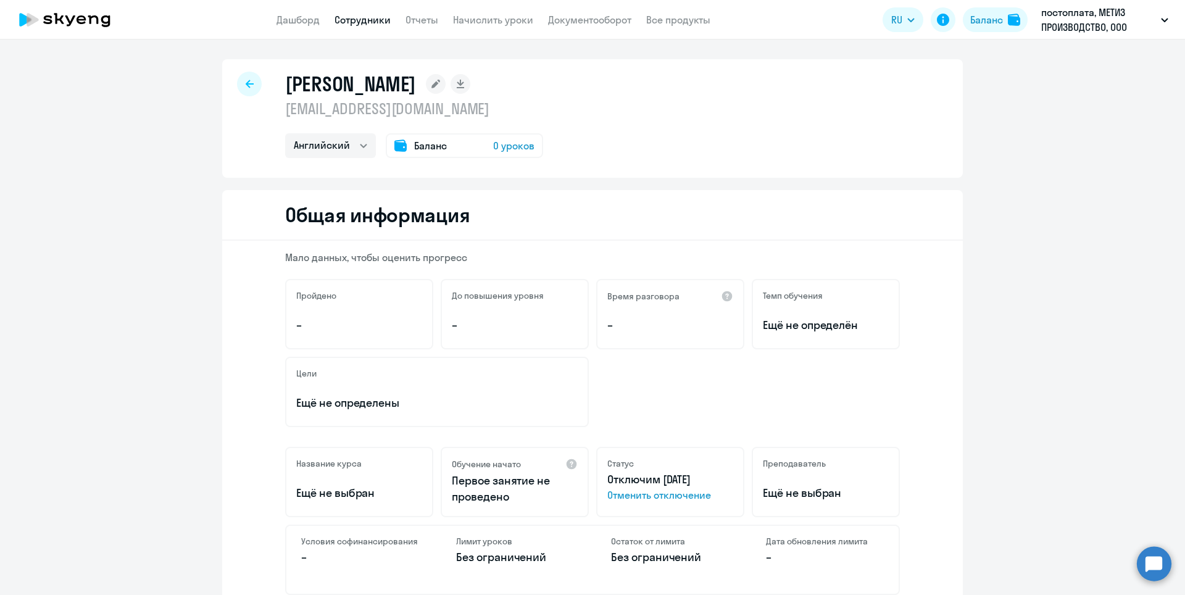
click at [426, 82] on rect at bounding box center [436, 84] width 20 height 20
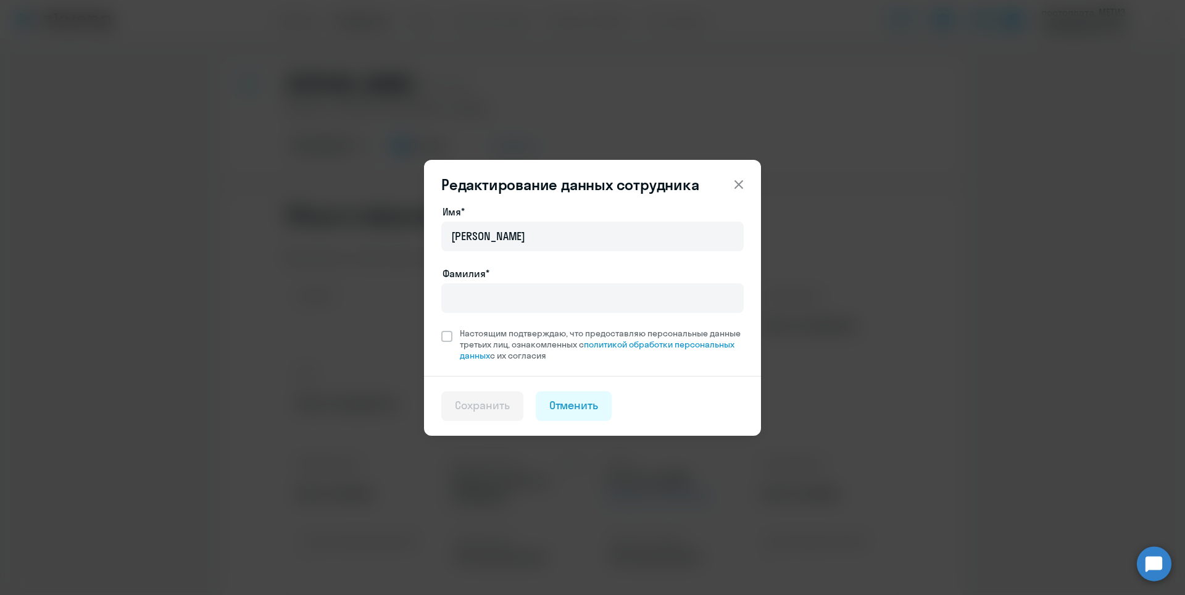
click at [735, 188] on icon at bounding box center [738, 184] width 9 height 9
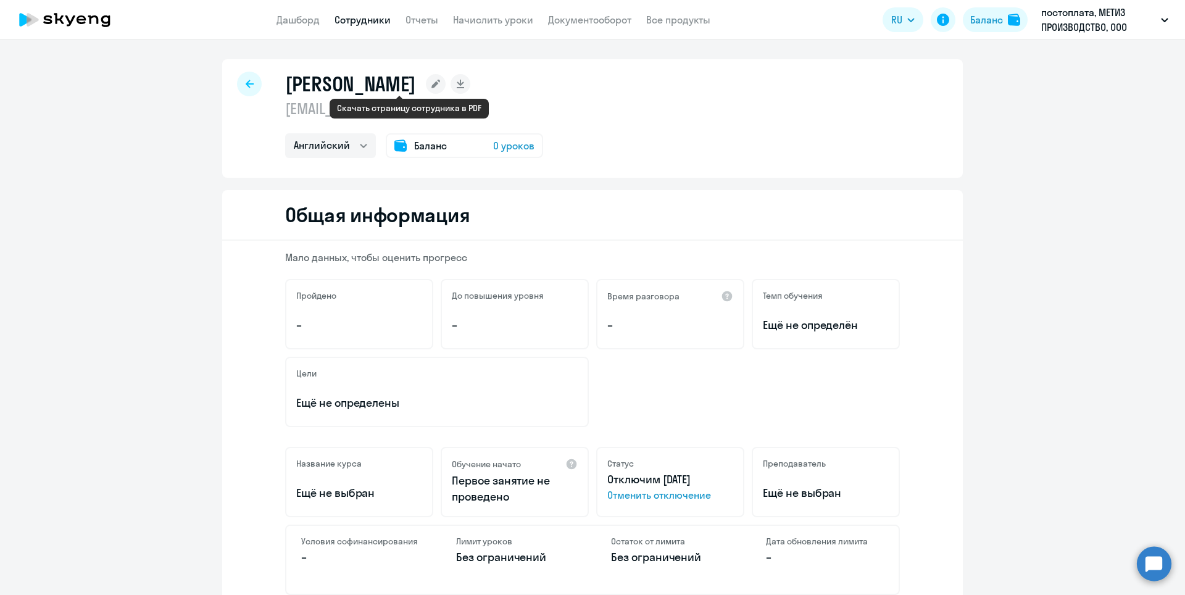
click at [451, 85] on rect at bounding box center [461, 84] width 20 height 20
select select "english"
click at [252, 84] on div at bounding box center [249, 84] width 25 height 25
select select "30"
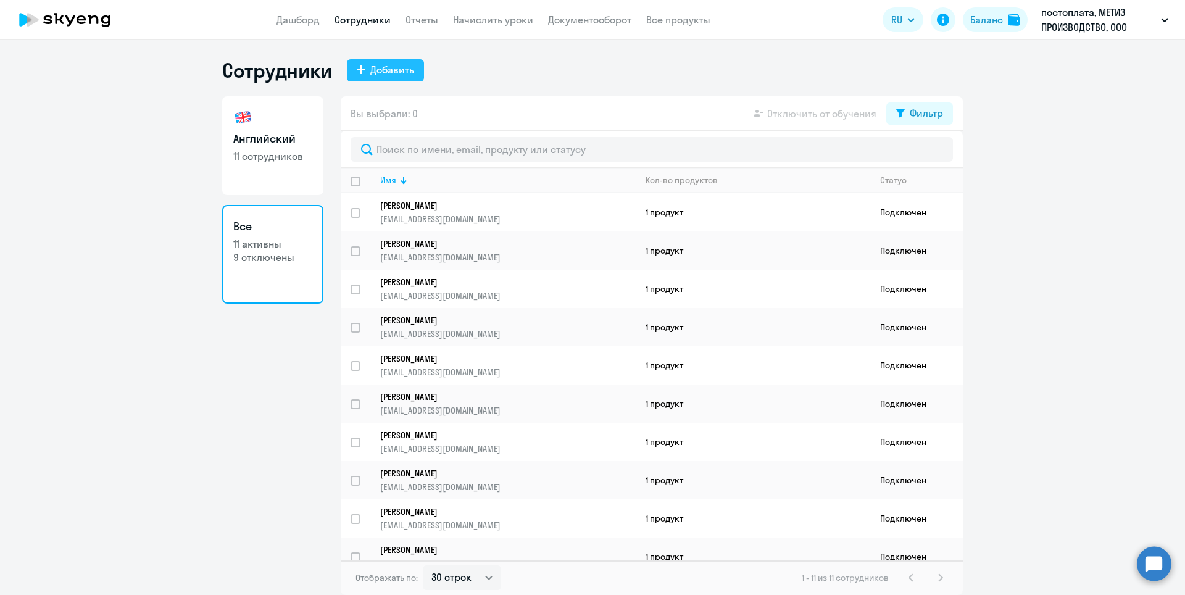
click at [382, 74] on div "Добавить" at bounding box center [392, 69] width 44 height 15
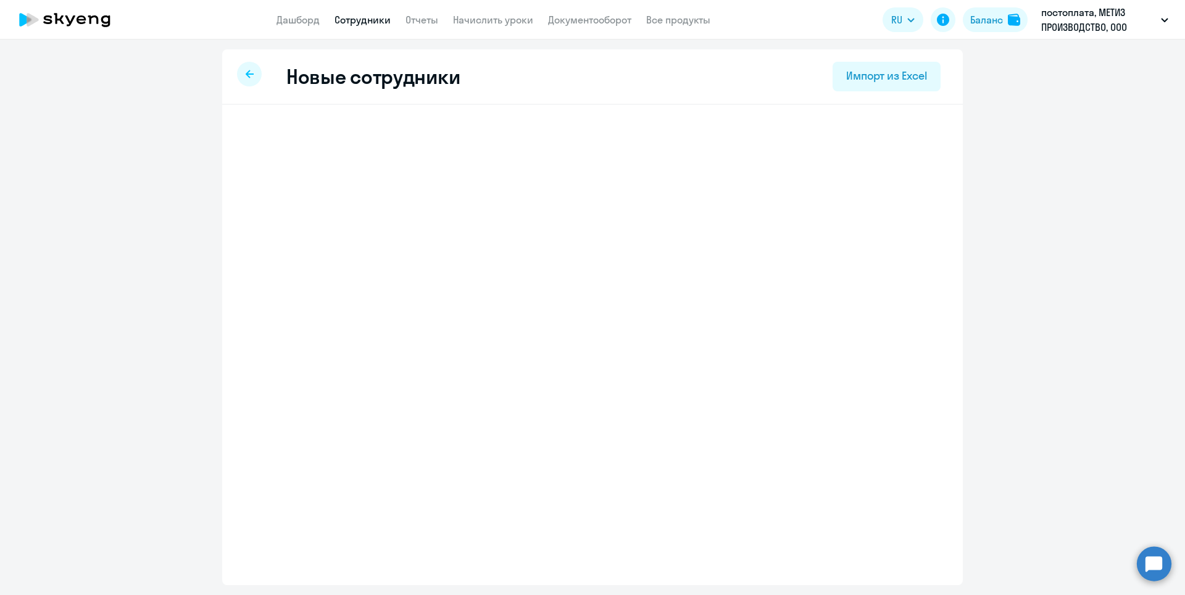
select select "english_adult_not_native_speaker"
select select "3"
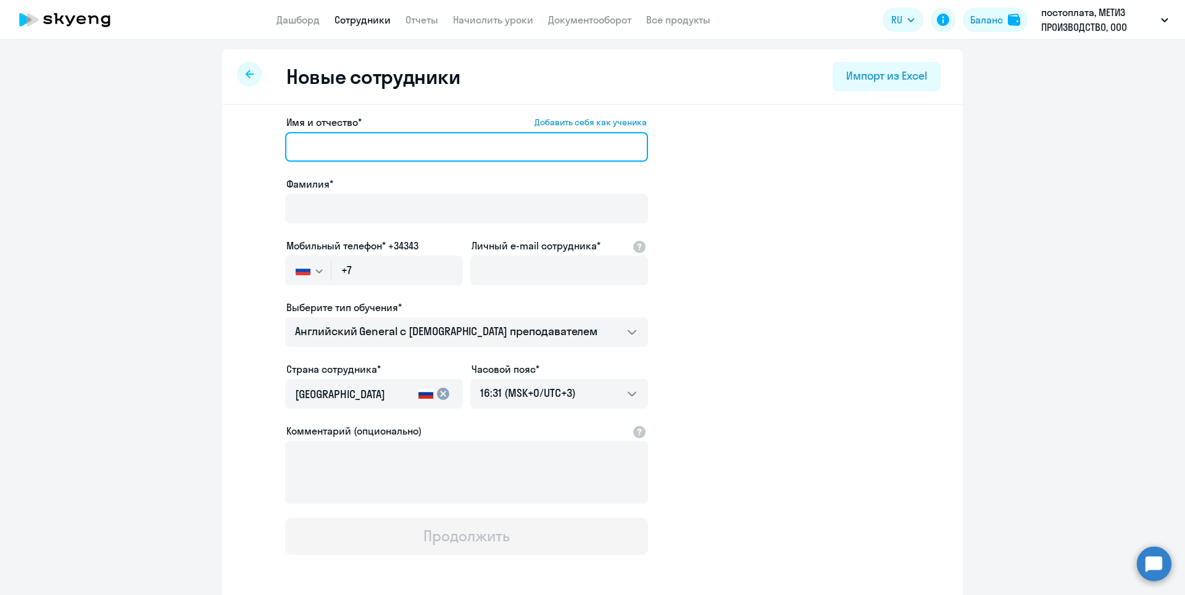
click at [338, 153] on input "Имя и отчество* Добавить себя как ученика" at bounding box center [466, 147] width 363 height 30
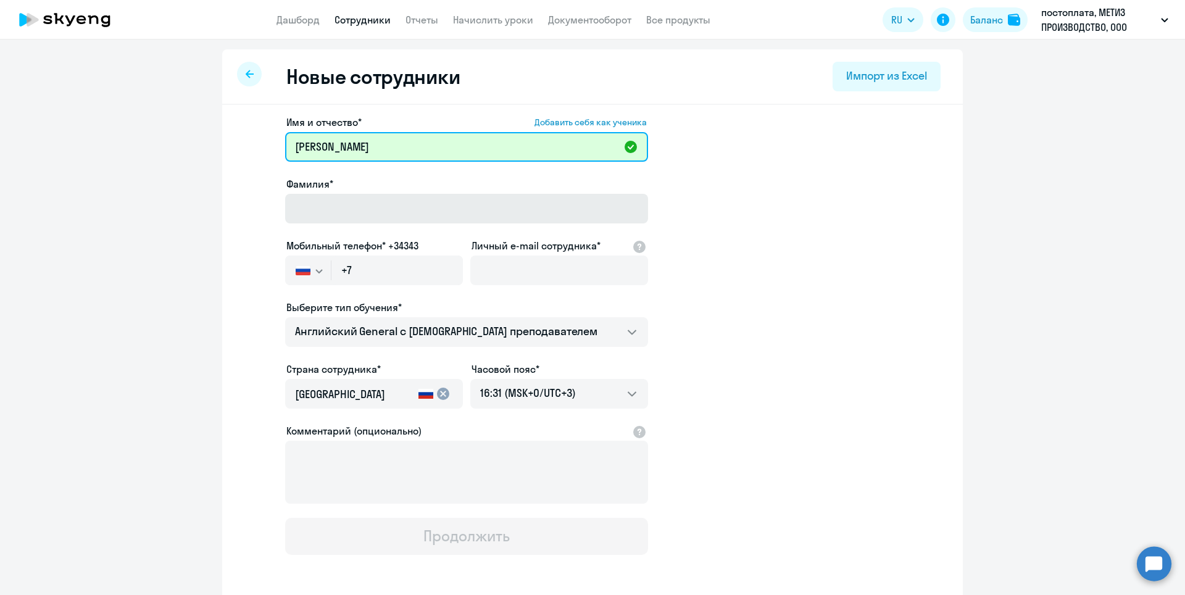
type input "[PERSON_NAME]"
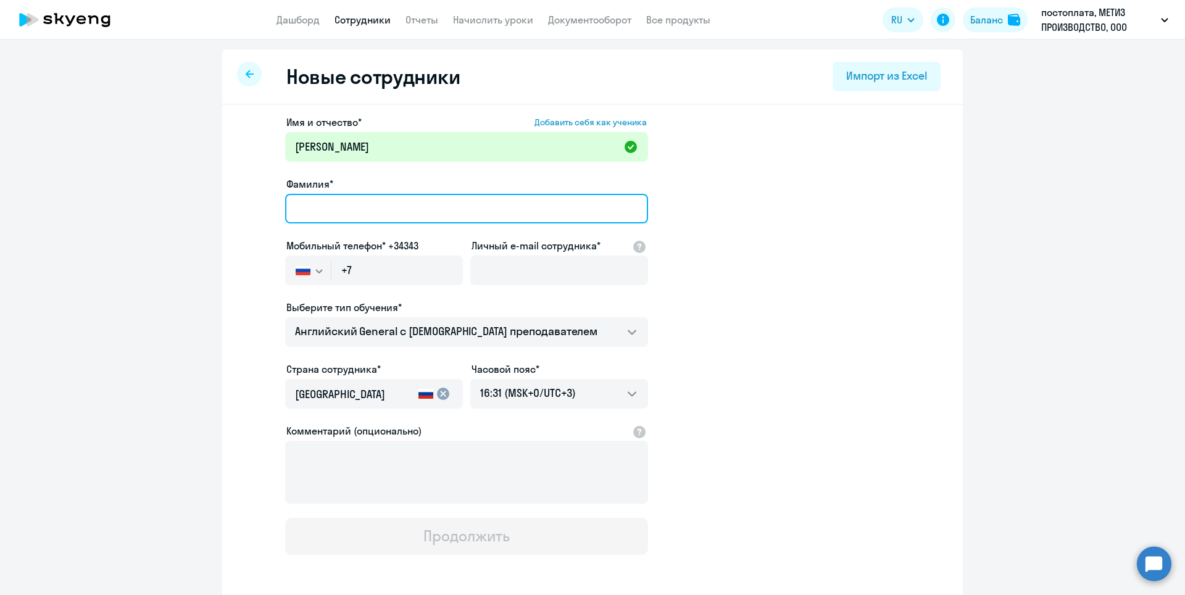
click at [384, 201] on input "Фамилия*" at bounding box center [466, 209] width 363 height 30
type input "[PERSON_NAME]"
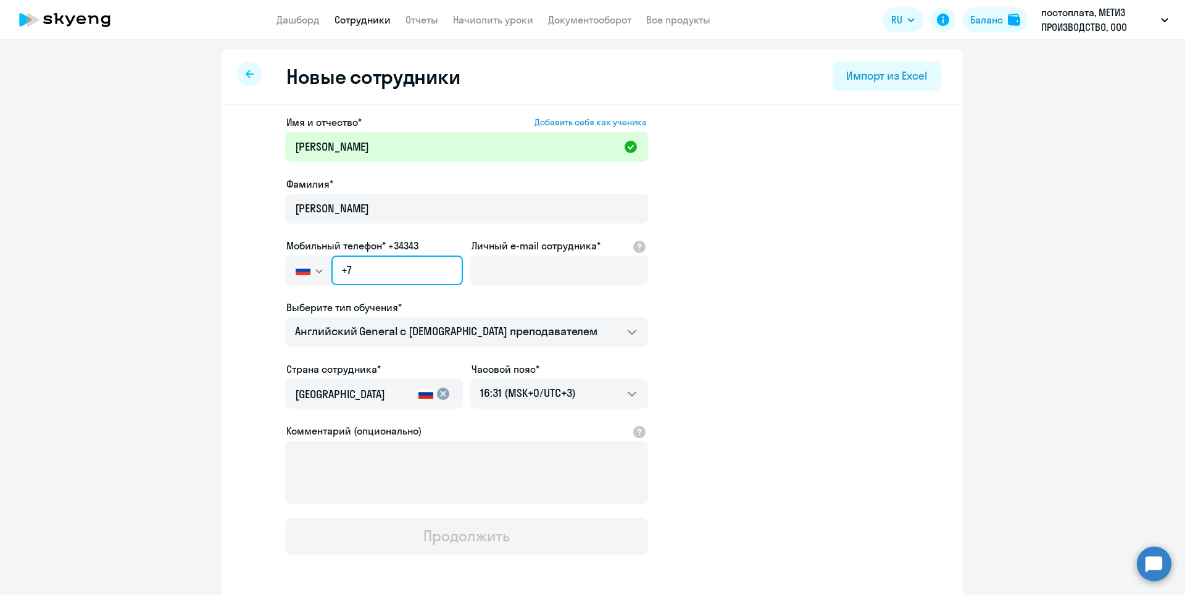
click at [399, 279] on input "+7" at bounding box center [396, 270] width 131 height 30
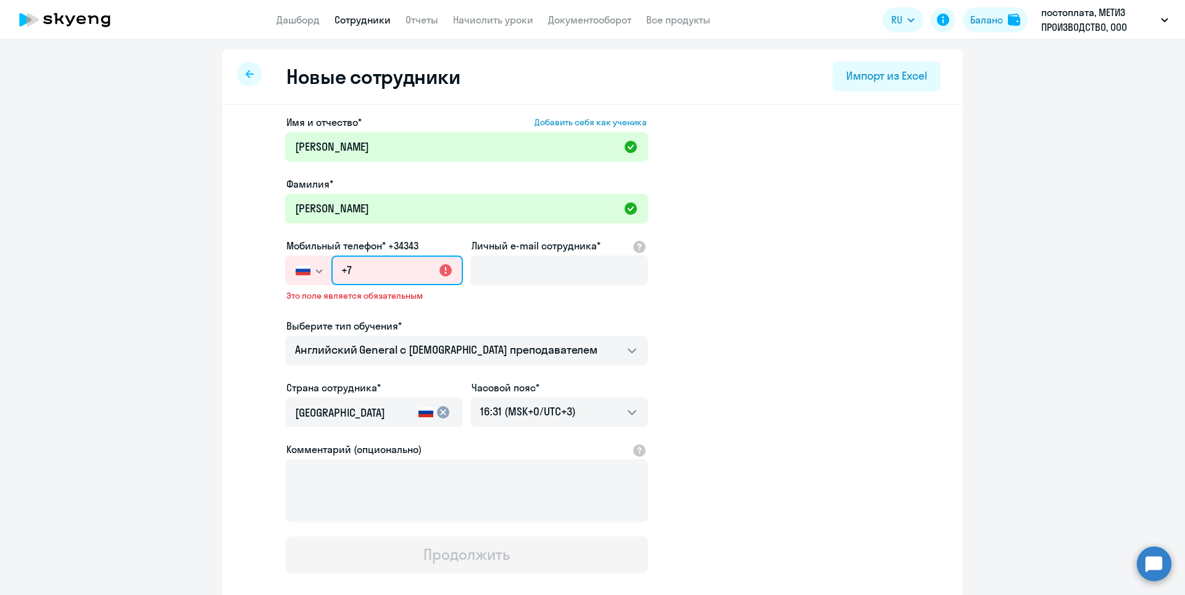
paste input "[PHONE_NUMBER]"
click at [427, 282] on input "[PHONE_NUMBER]" at bounding box center [396, 270] width 131 height 30
click at [367, 270] on input "[PHONE_NUMBER]" at bounding box center [396, 270] width 131 height 30
type input "[PHONE_NUMBER]"
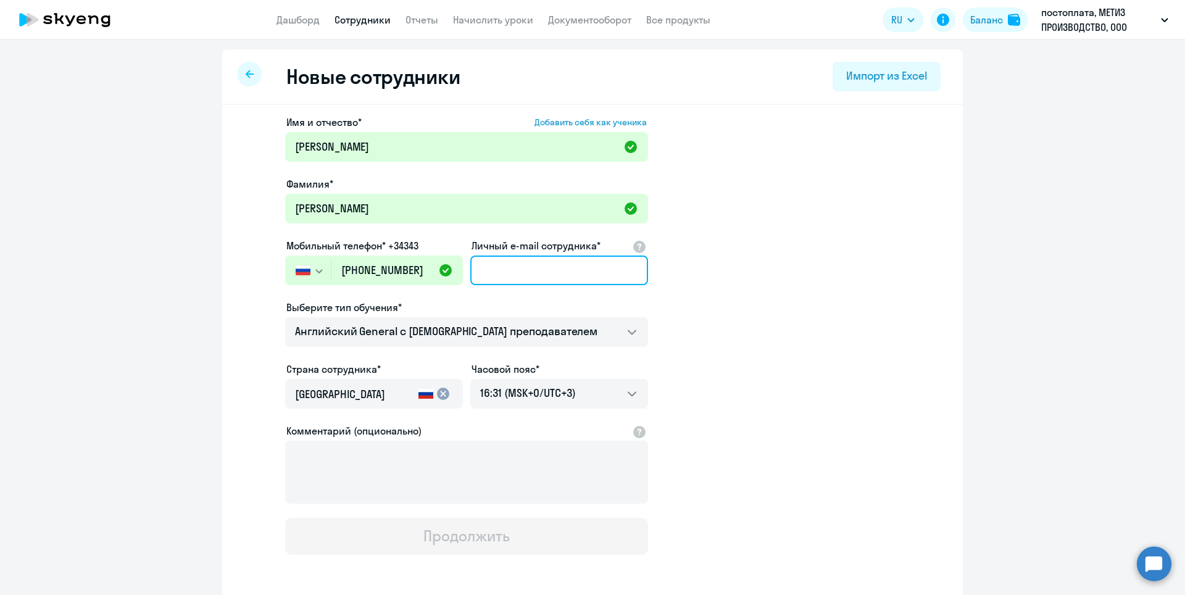
click at [522, 279] on input "Личный e-mail сотрудника*" at bounding box center [559, 270] width 178 height 30
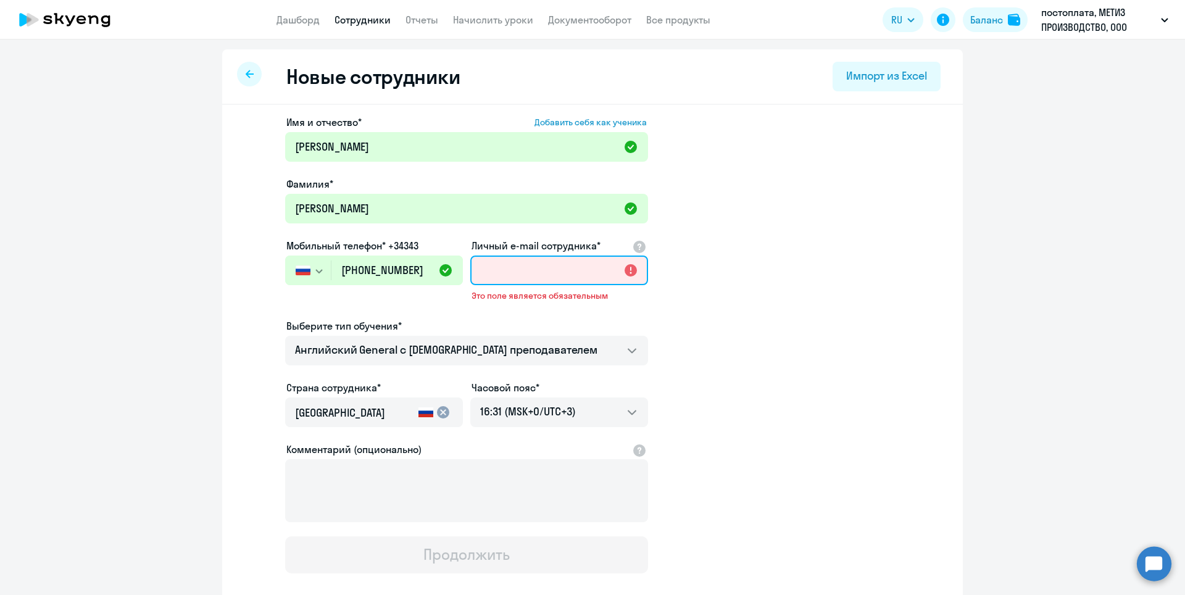
paste input "s. [PERSON_NAME][EMAIL_ADDRESS][DOMAIN_NAME]"
click at [486, 271] on input "s. [PERSON_NAME][EMAIL_ADDRESS][DOMAIN_NAME]" at bounding box center [559, 270] width 178 height 30
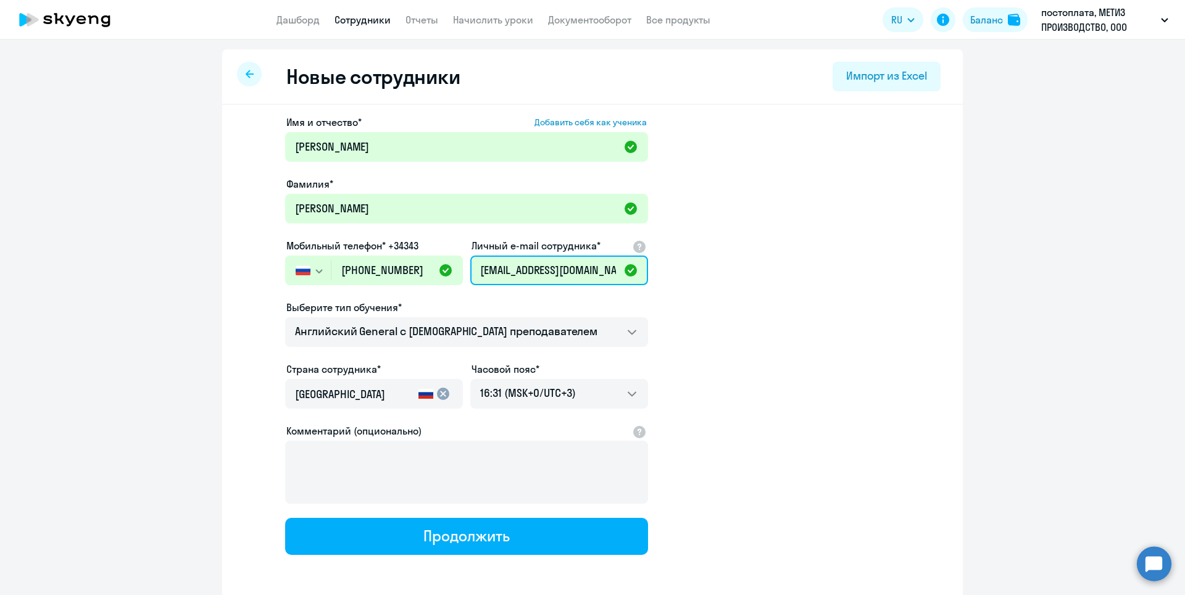
type input "[EMAIL_ADDRESS][DOMAIN_NAME]"
click at [778, 330] on app-new-student-form "Имя и отчество* Добавить себя как ученика [PERSON_NAME]* [PERSON_NAME] Мобильны…" at bounding box center [592, 335] width 701 height 440
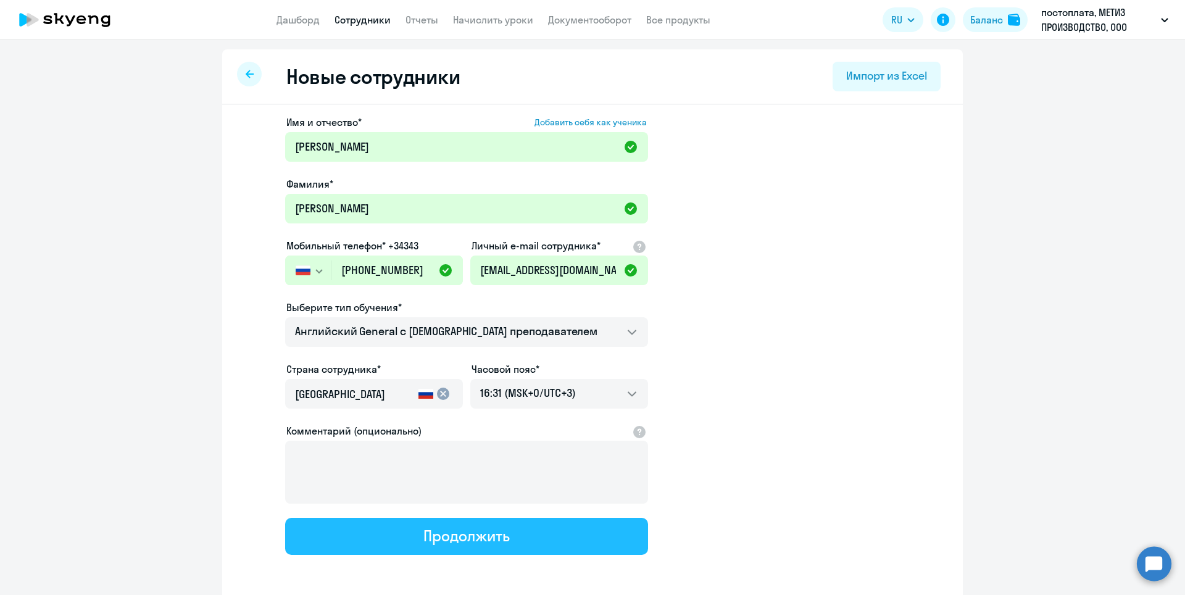
click at [488, 539] on div "Продолжить" at bounding box center [466, 536] width 86 height 20
select select "english_adult_not_native_speaker"
select select "3"
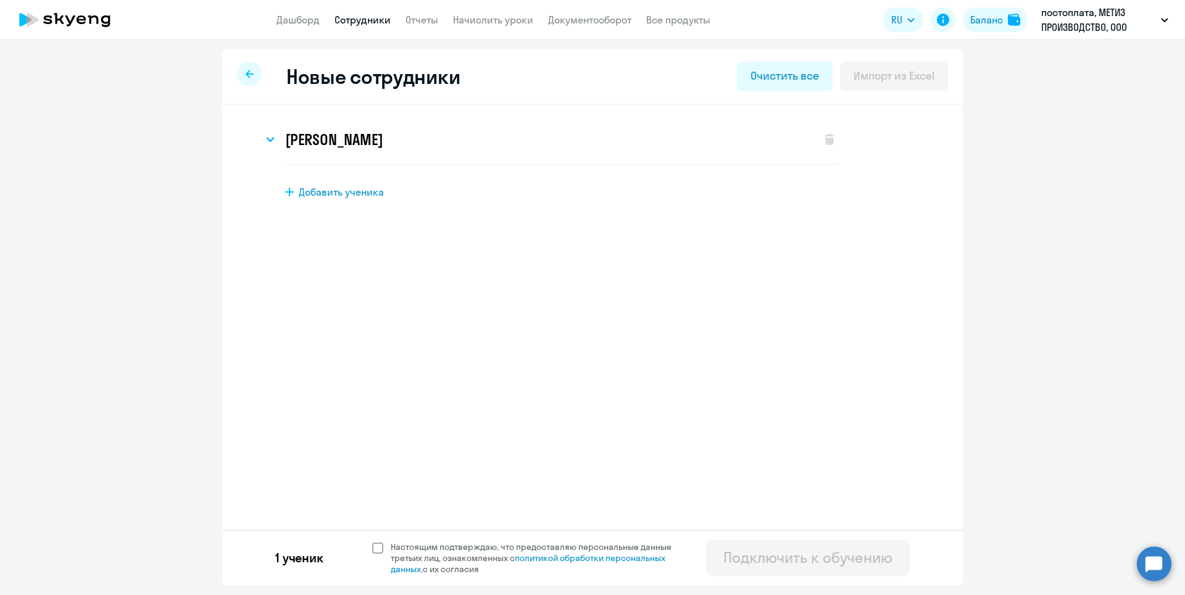
drag, startPoint x: 380, startPoint y: 549, endPoint x: 388, endPoint y: 550, distance: 8.0
click at [381, 549] on span at bounding box center [377, 547] width 11 height 11
click at [372, 541] on input "Настоящим подтверждаю, что предоставляю персональные данные третьих лиц, ознако…" at bounding box center [372, 541] width 1 height 1
checkbox input "true"
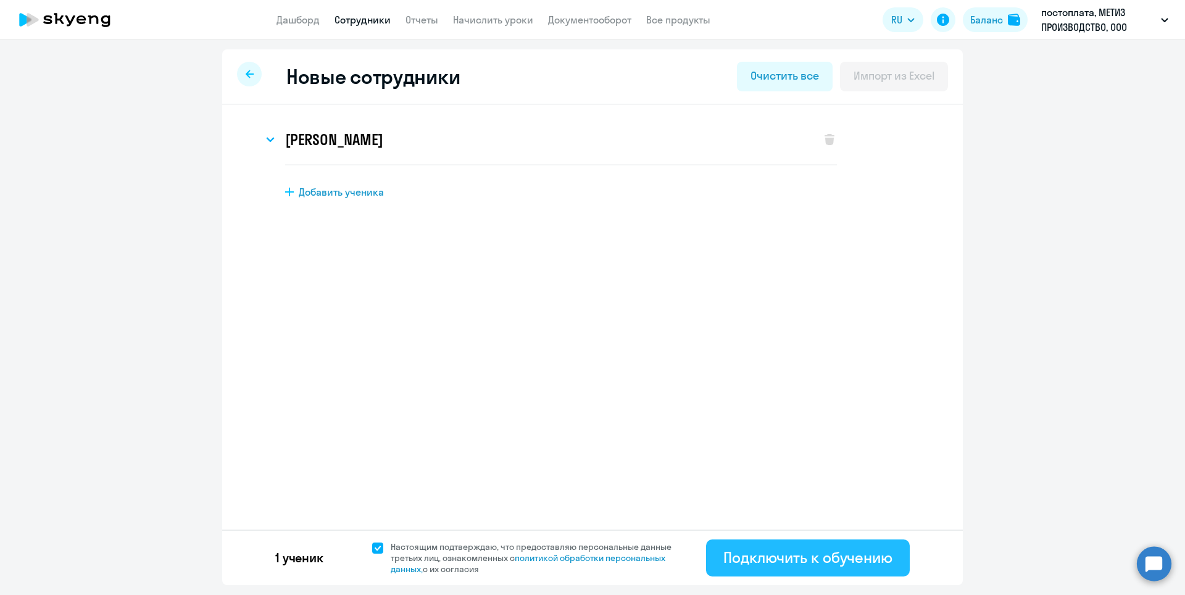
click at [844, 554] on div "Подключить к обучению" at bounding box center [807, 557] width 169 height 20
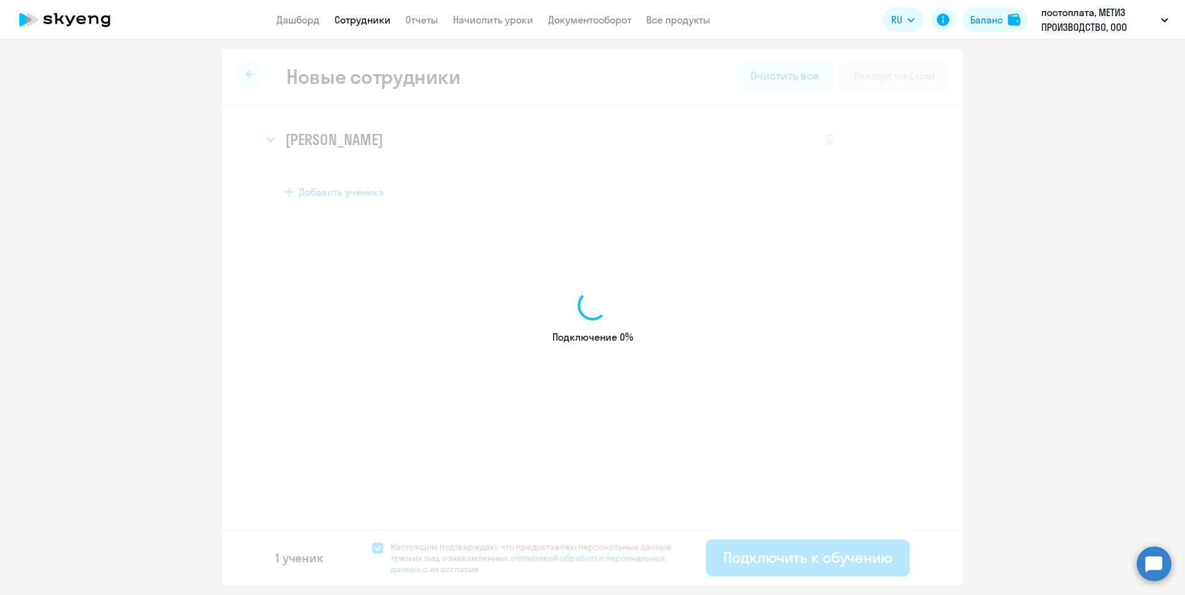
select select "english_adult_not_native_speaker"
select select "3"
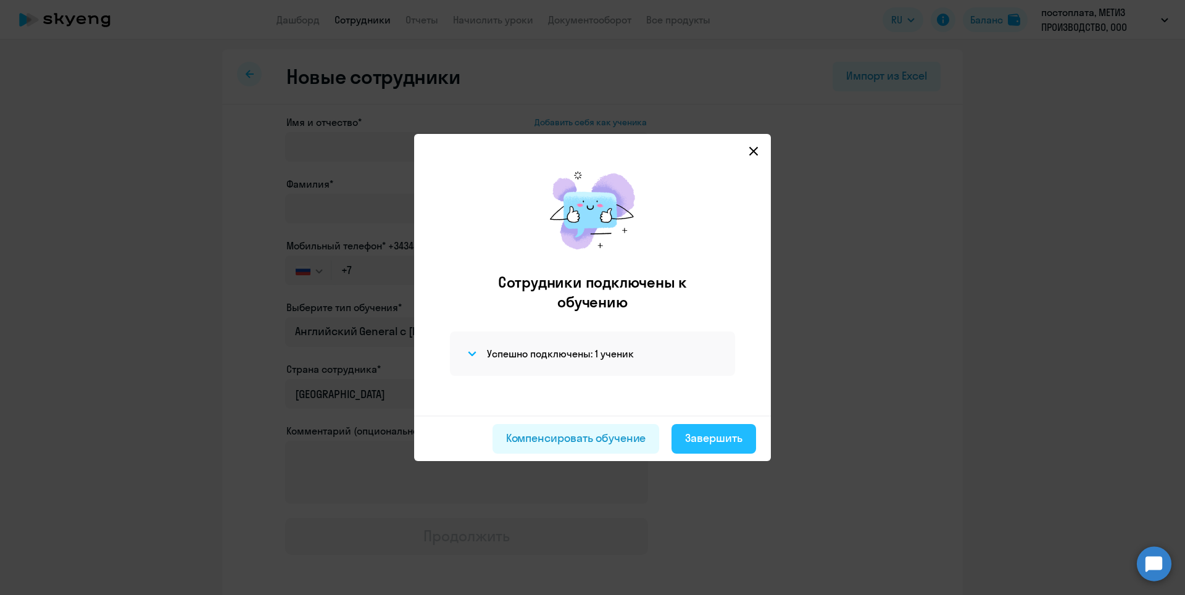
click at [736, 449] on button "Завершить" at bounding box center [713, 439] width 85 height 30
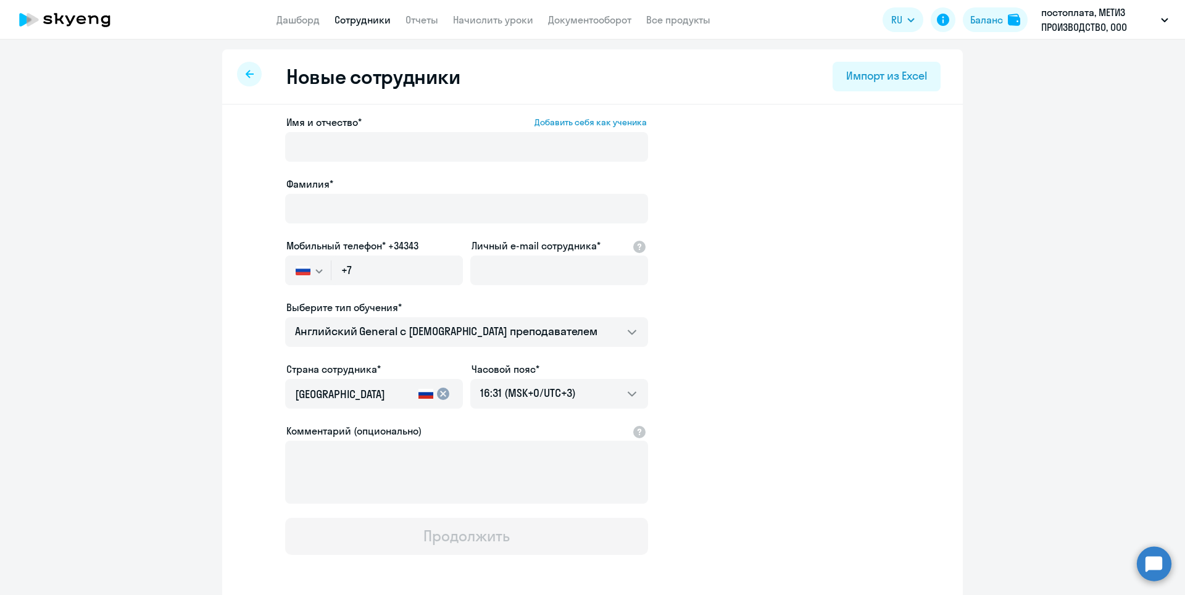
select select "30"
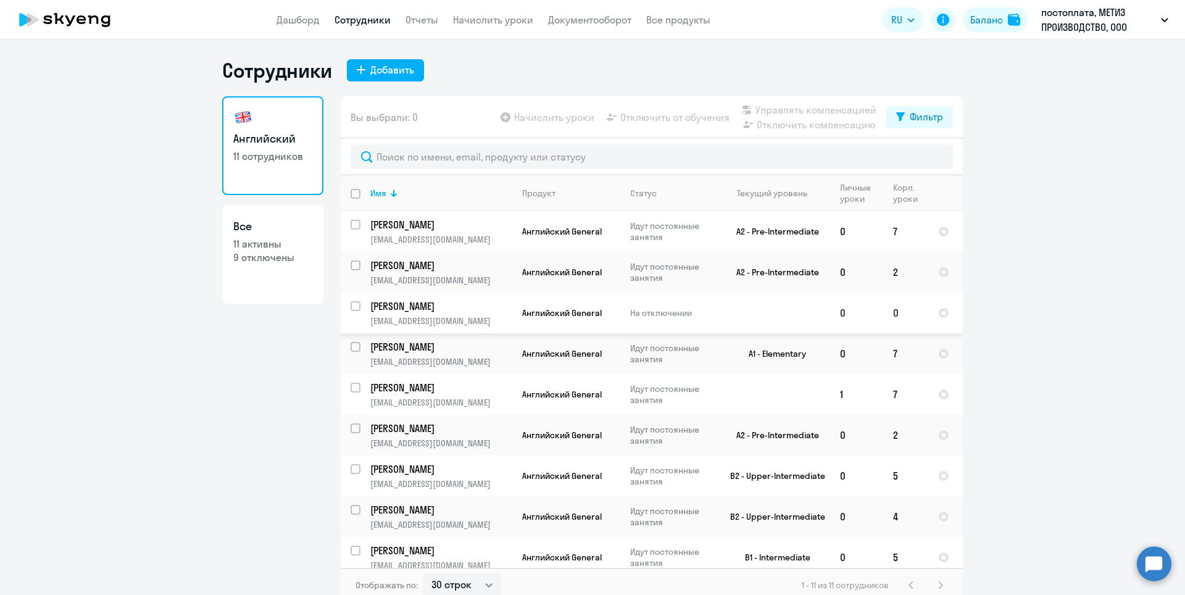
click at [436, 312] on p "[PERSON_NAME]" at bounding box center [439, 306] width 139 height 14
select select "english"
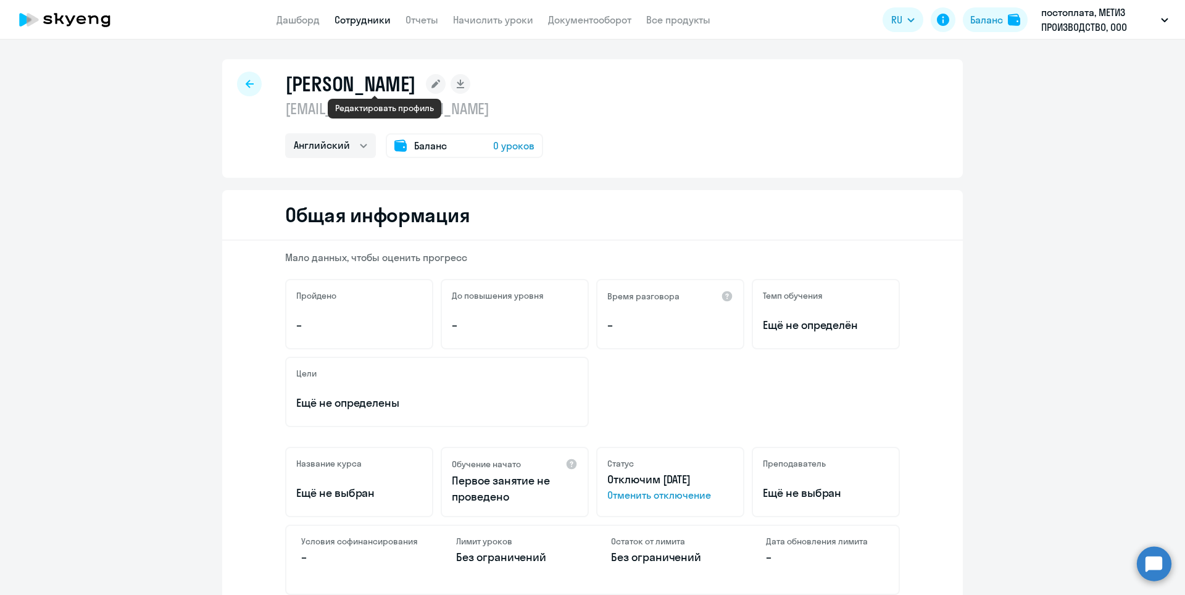
click at [431, 85] on icon at bounding box center [435, 84] width 9 height 9
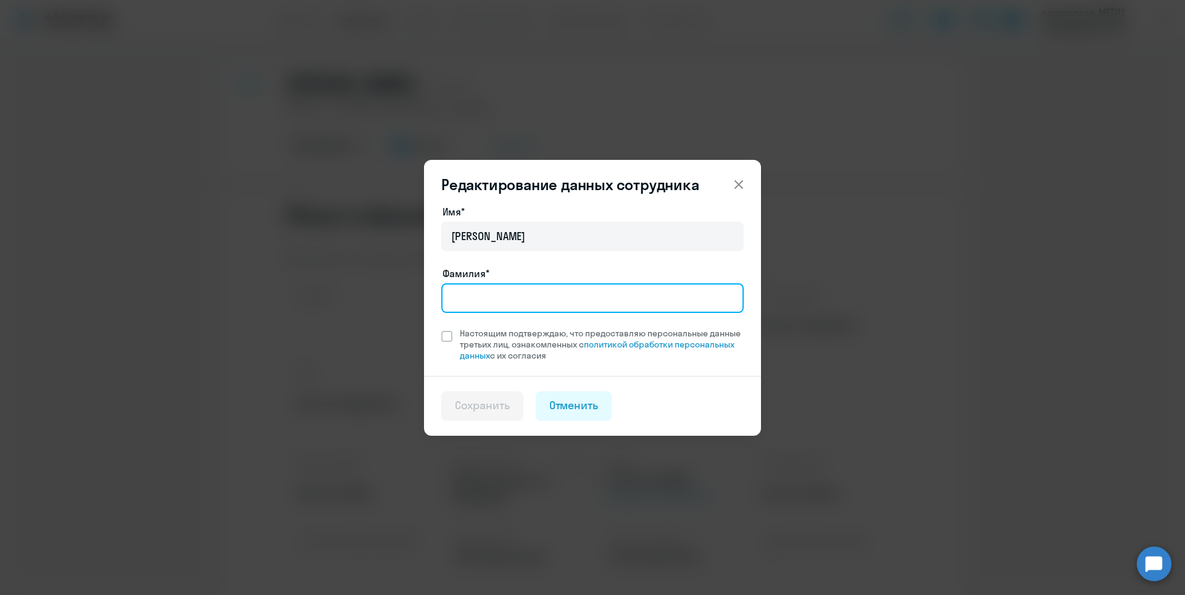
click at [486, 304] on input "Фамилия*" at bounding box center [592, 298] width 302 height 30
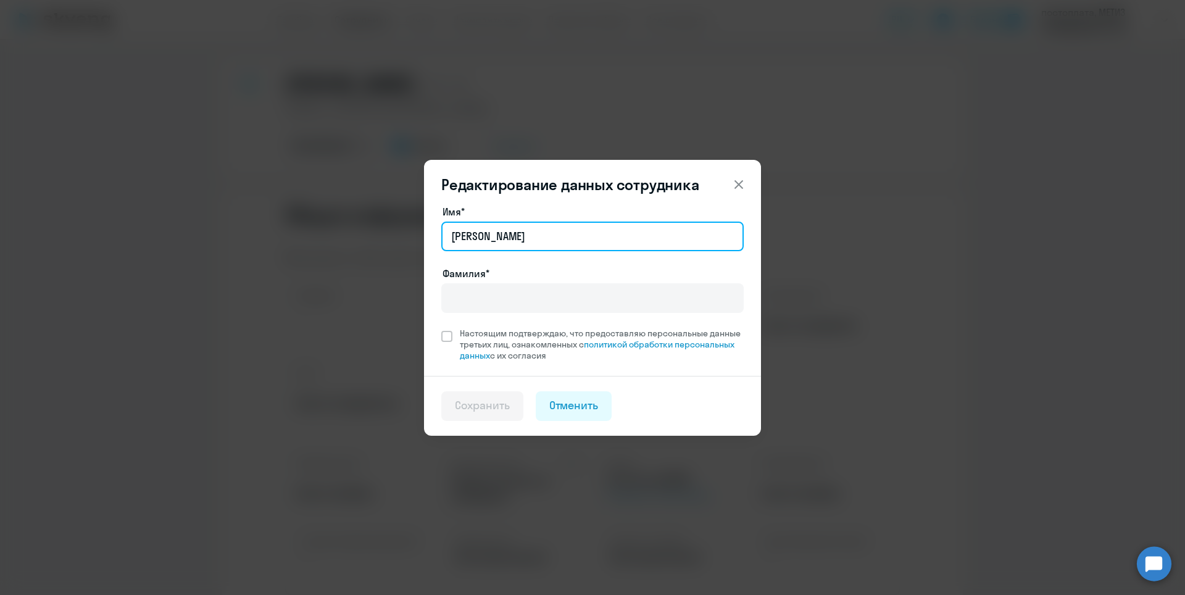
click at [517, 226] on input "[PERSON_NAME]" at bounding box center [592, 237] width 302 height 30
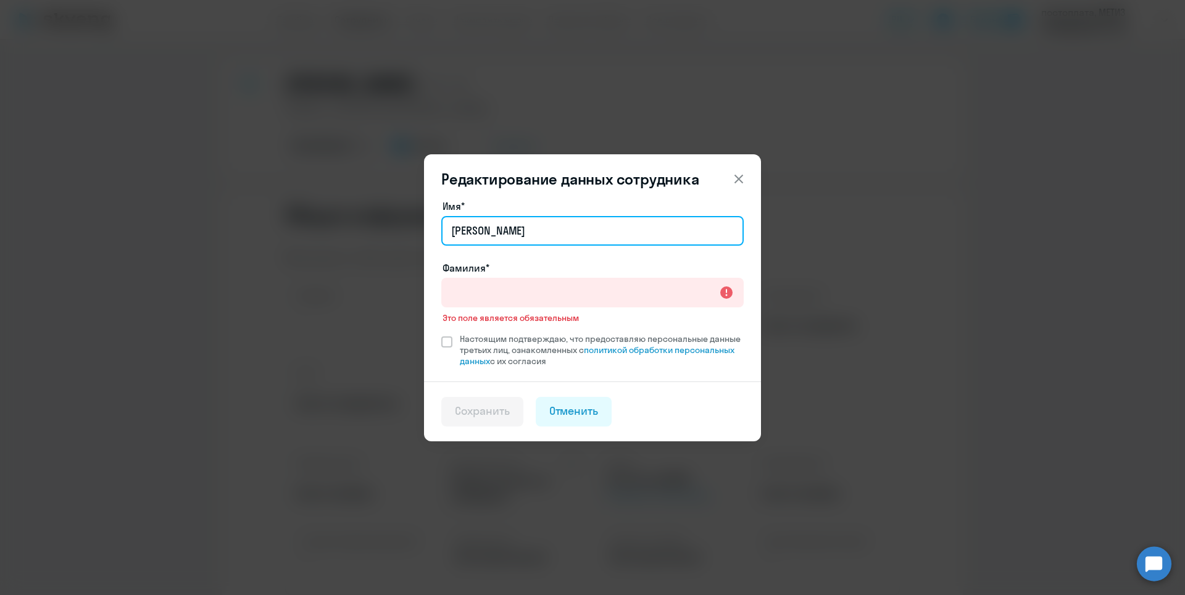
type input "[PERSON_NAME]"
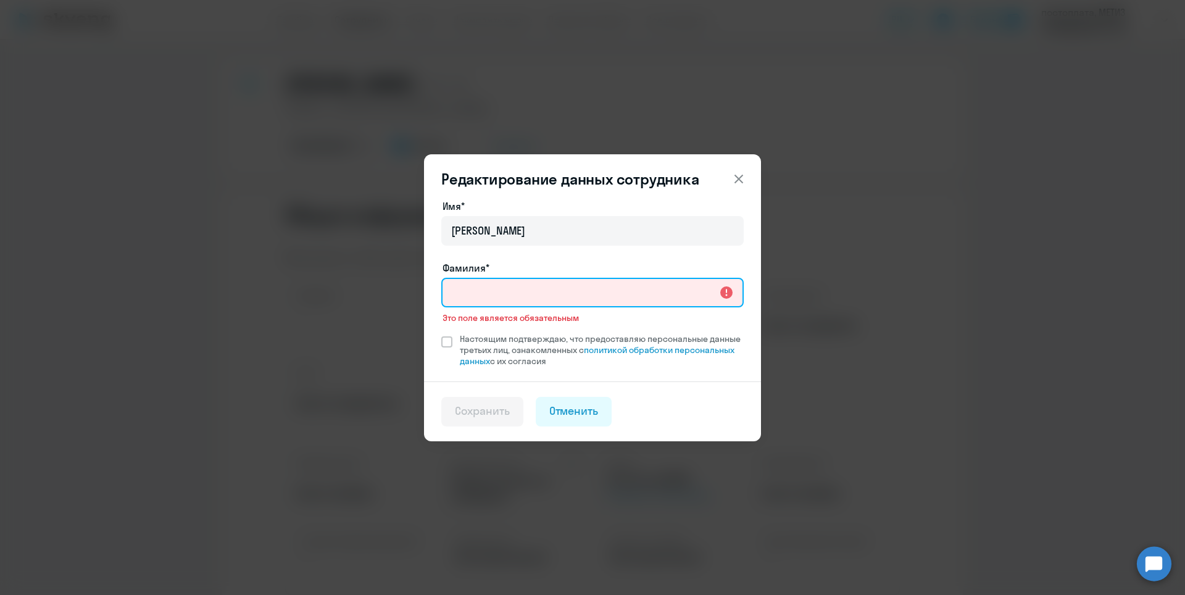
click at [484, 287] on input "Фамилия*" at bounding box center [592, 293] width 302 height 30
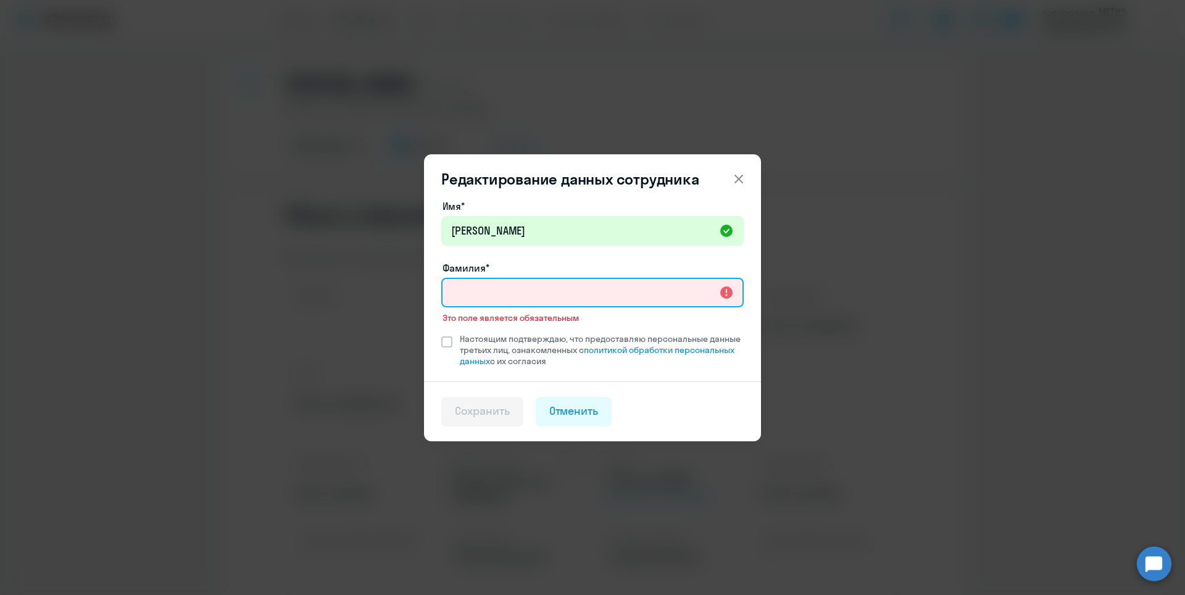
type input "[PERSON_NAME]"
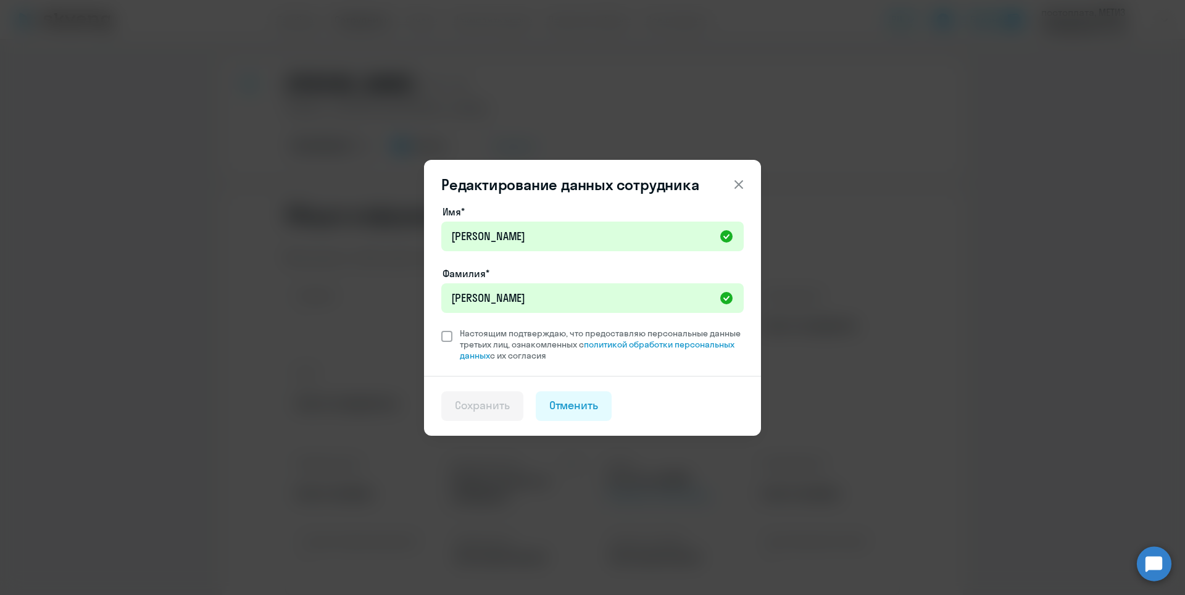
click at [444, 335] on span at bounding box center [446, 336] width 11 height 11
click at [441, 328] on input "Настоящим подтверждаю, что предоставляю персональные данные третьих лиц, ознако…" at bounding box center [441, 327] width 1 height 1
checkbox input "true"
click at [491, 404] on div "Сохранить" at bounding box center [482, 405] width 55 height 16
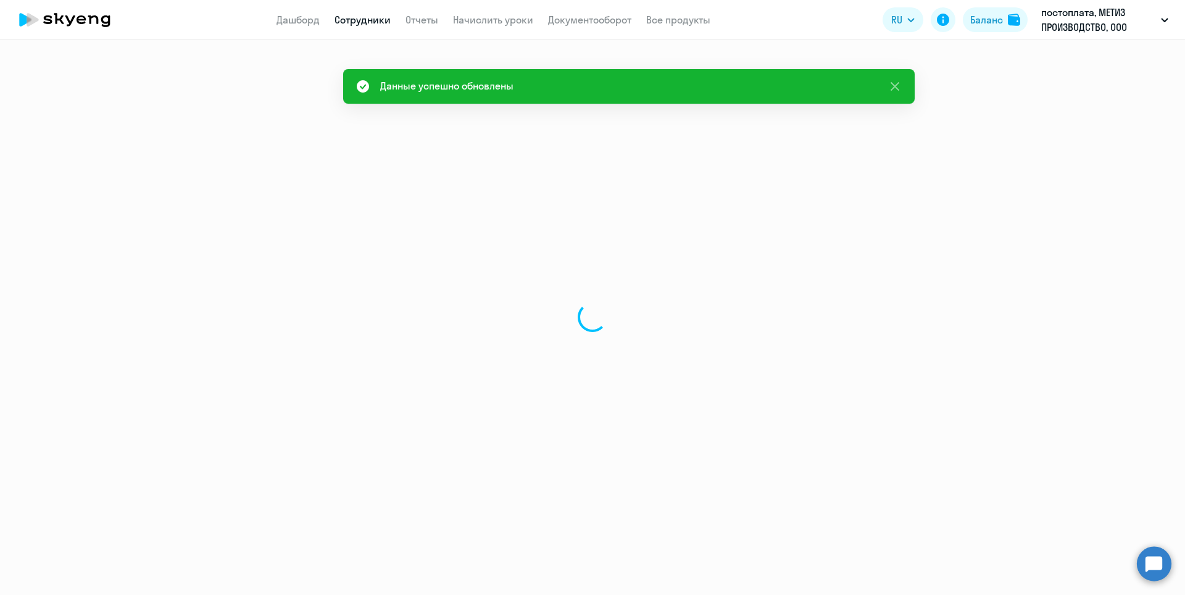
select select "english"
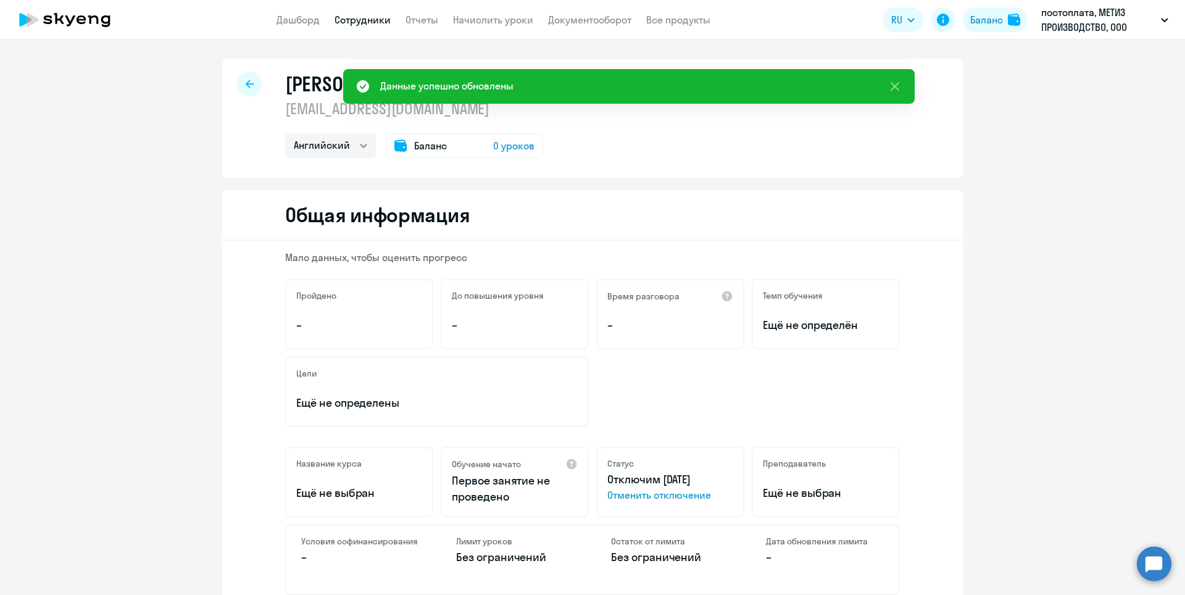
scroll to position [62, 0]
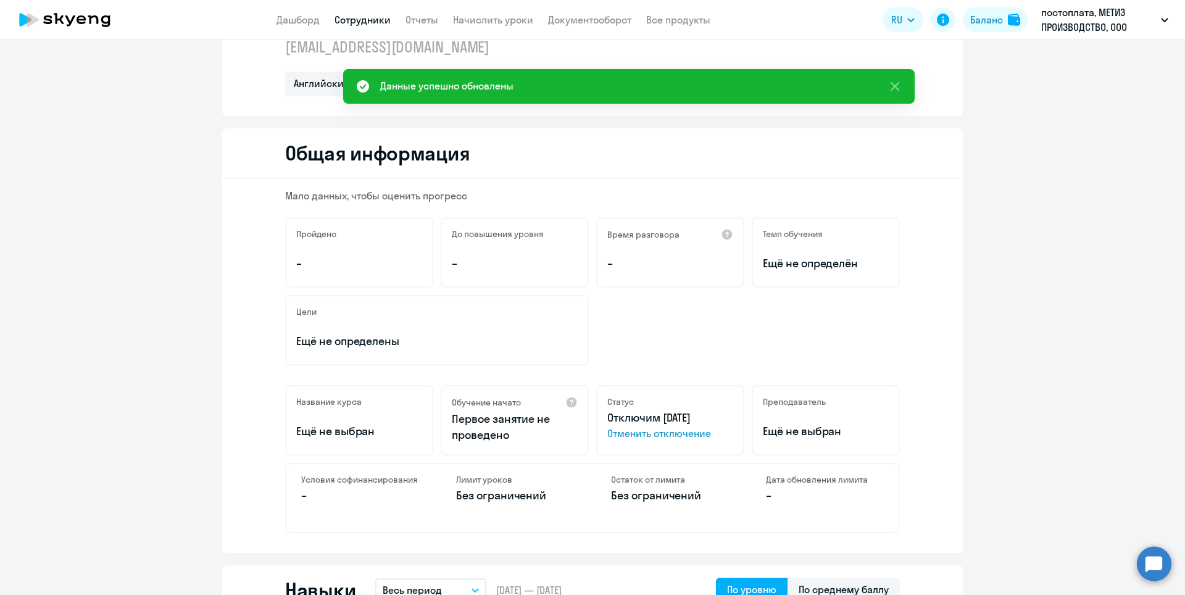
click at [682, 432] on span "Отменить отключение" at bounding box center [670, 433] width 126 height 15
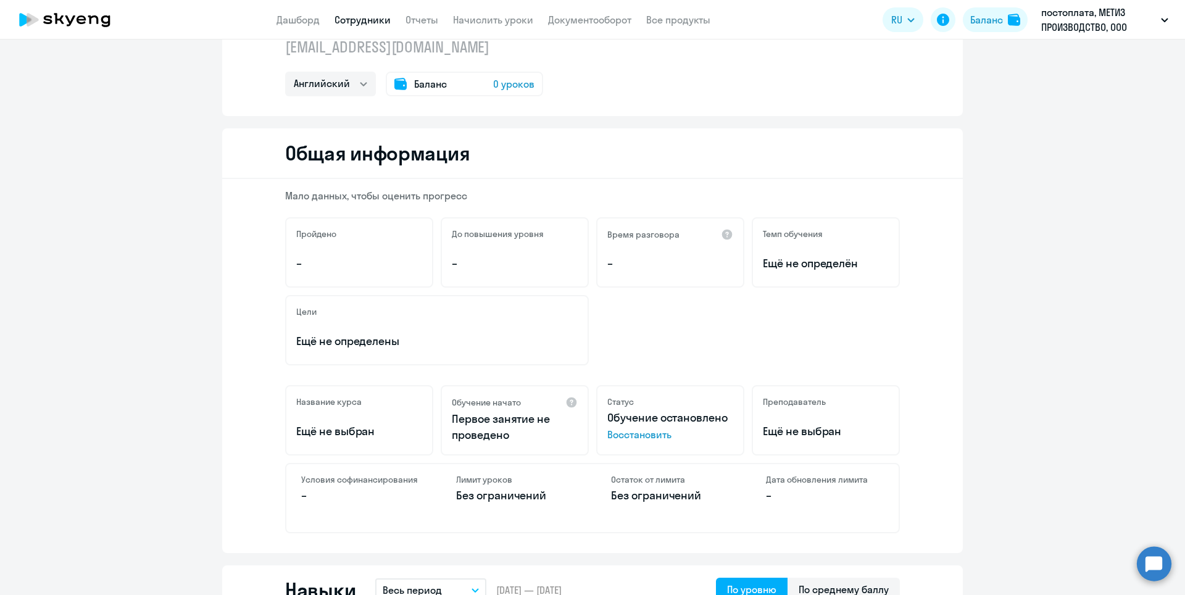
scroll to position [0, 0]
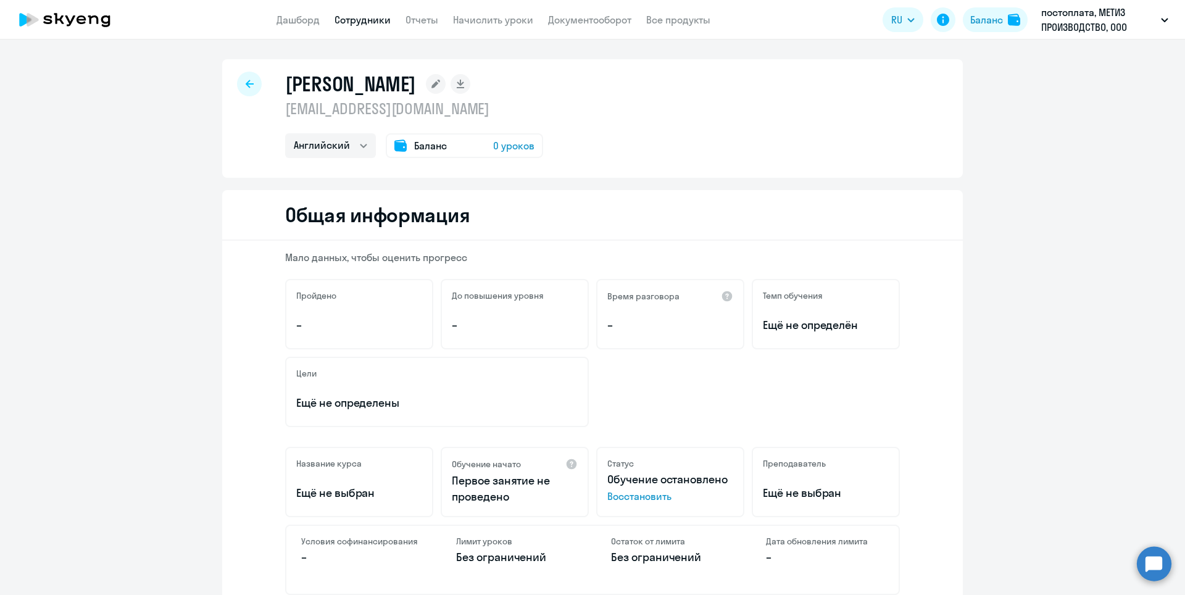
drag, startPoint x: 462, startPoint y: 107, endPoint x: 271, endPoint y: 107, distance: 190.7
click at [271, 107] on div "[PERSON_NAME] [EMAIL_ADDRESS][DOMAIN_NAME] Английский Баланс 0 уроков" at bounding box center [592, 118] width 741 height 118
copy p "[EMAIL_ADDRESS][DOMAIN_NAME]"
